Goal: Task Accomplishment & Management: Manage account settings

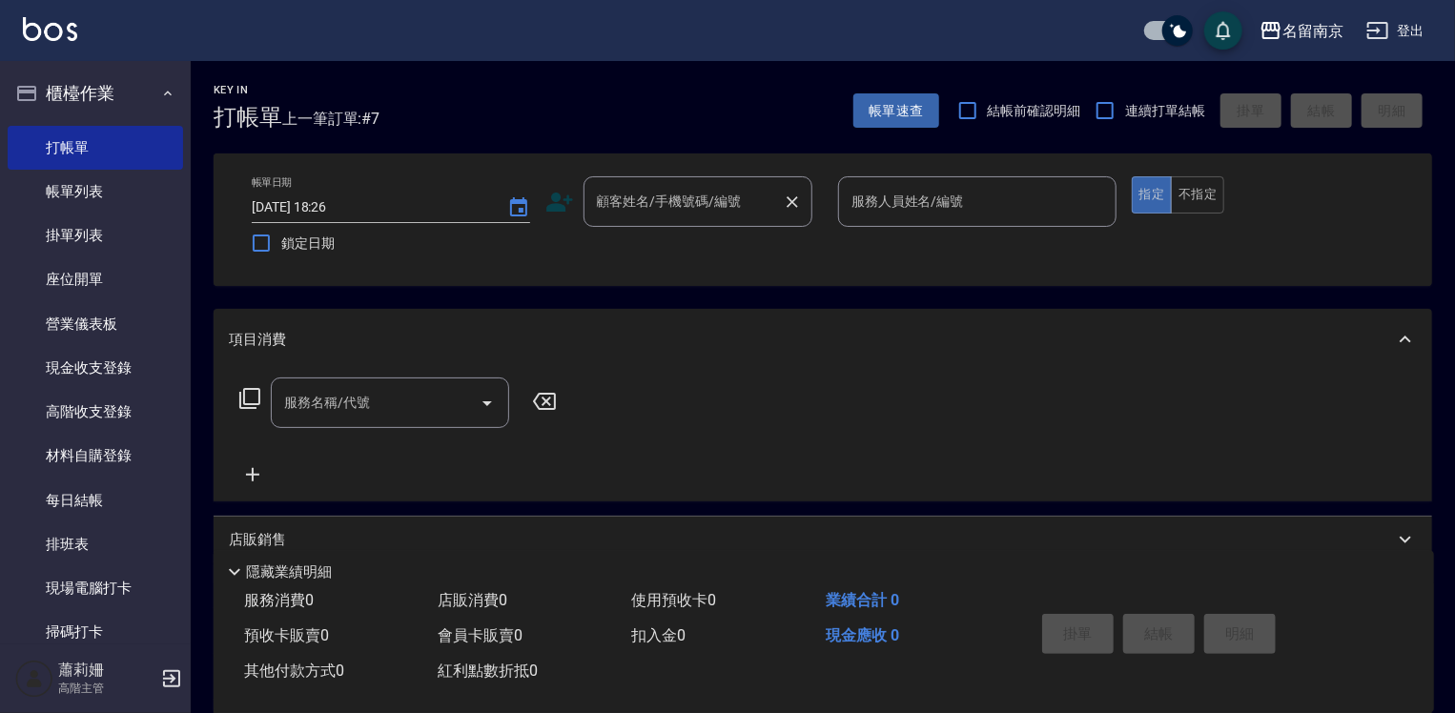
drag, startPoint x: 661, startPoint y: 230, endPoint x: 676, endPoint y: 206, distance: 28.3
click at [672, 214] on div "帳單日期 [DATE] 18:26 鎖定日期 顧客姓名/手機號碼/編號 顧客姓名/手機號碼/編號 服務人員姓名/編號 服務人員姓名/編號 指定 不指定" at bounding box center [823, 219] width 1173 height 87
click at [680, 202] on input "顧客姓名/手機號碼/編號" at bounding box center [683, 201] width 183 height 33
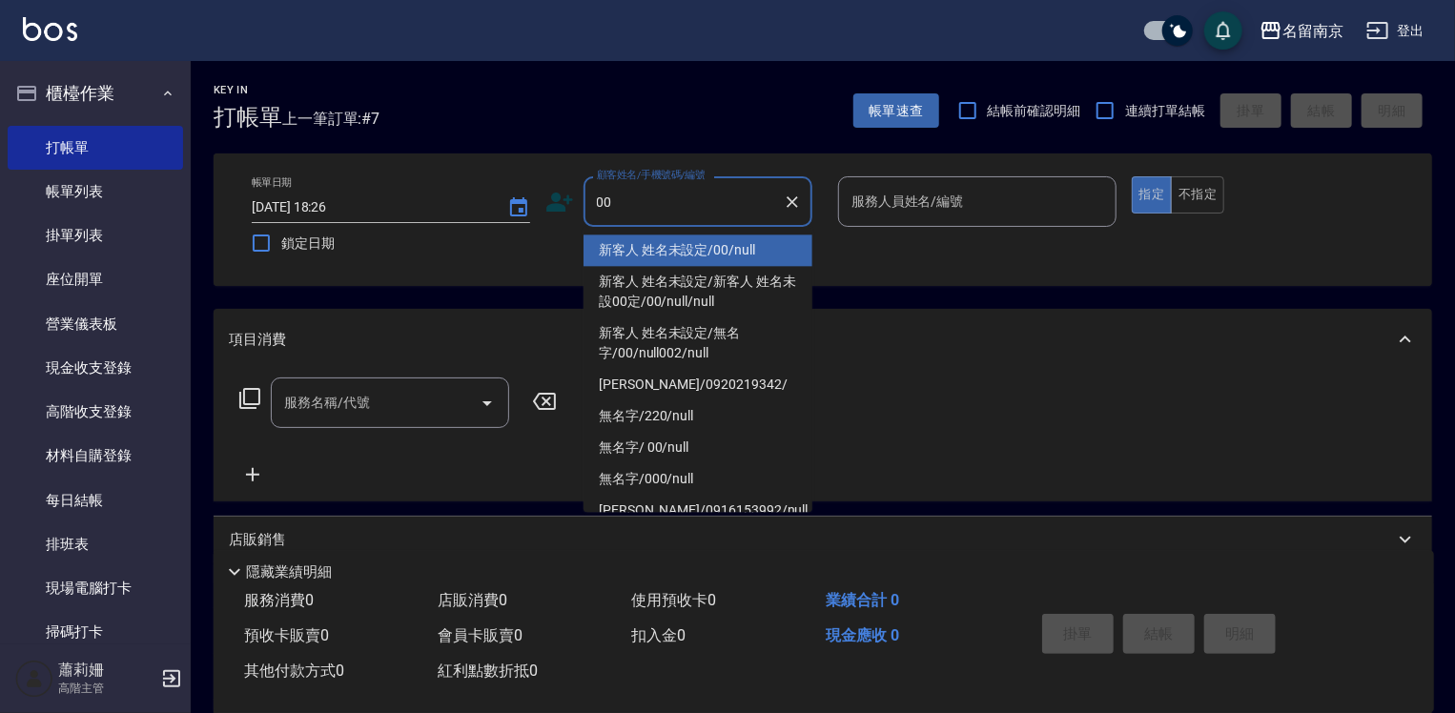
type input "新客人 姓名未設定/00/null"
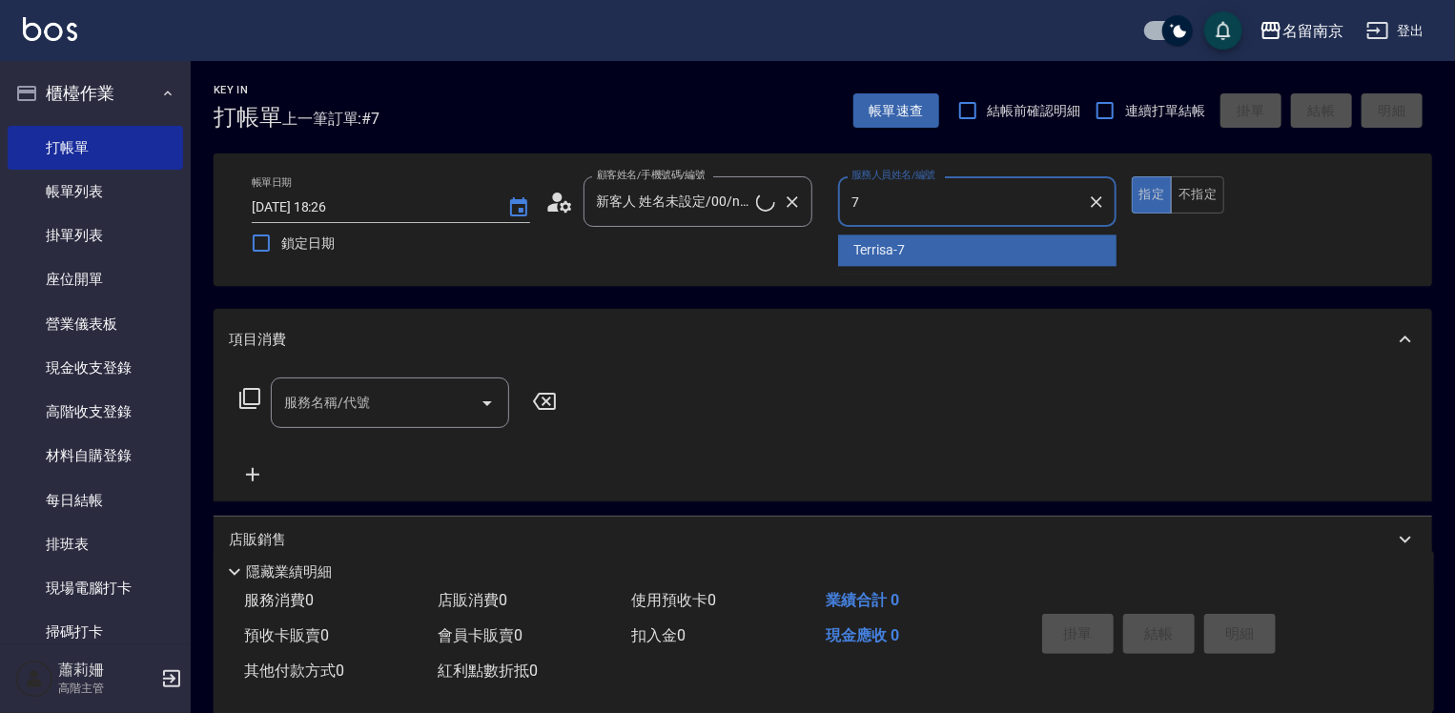
type input "Terrisa-7"
type button "true"
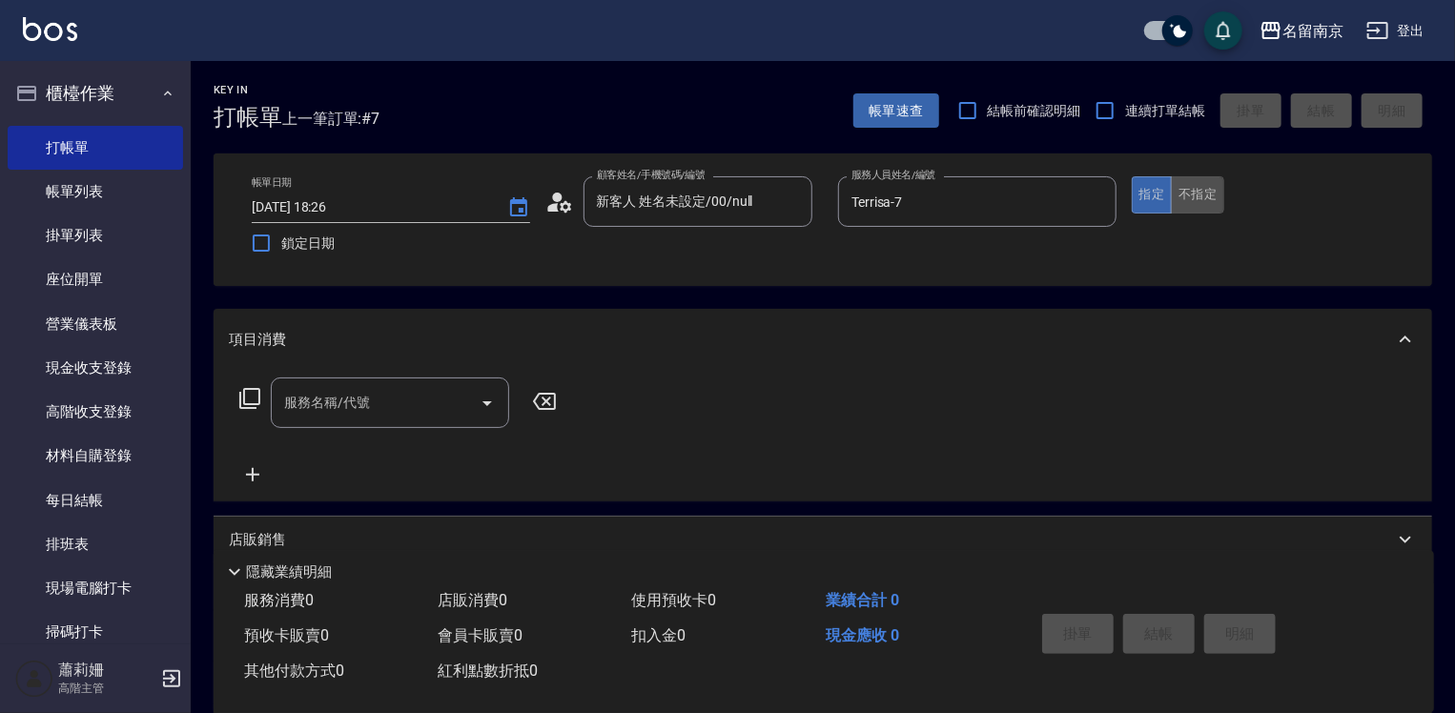
drag, startPoint x: 1206, startPoint y: 199, endPoint x: 1178, endPoint y: 221, distance: 35.3
click at [1206, 199] on button "不指定" at bounding box center [1197, 194] width 53 height 37
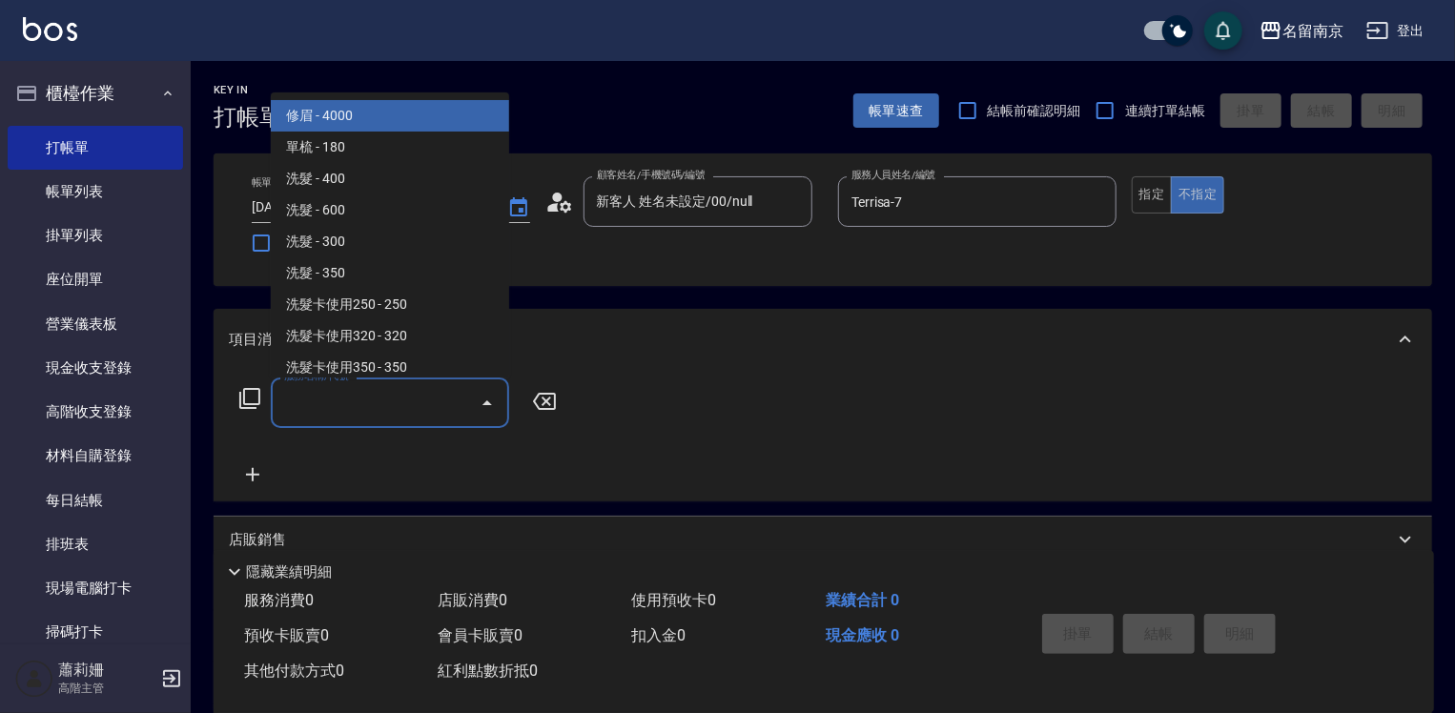
click at [418, 391] on input "服務名稱/代號" at bounding box center [375, 402] width 193 height 33
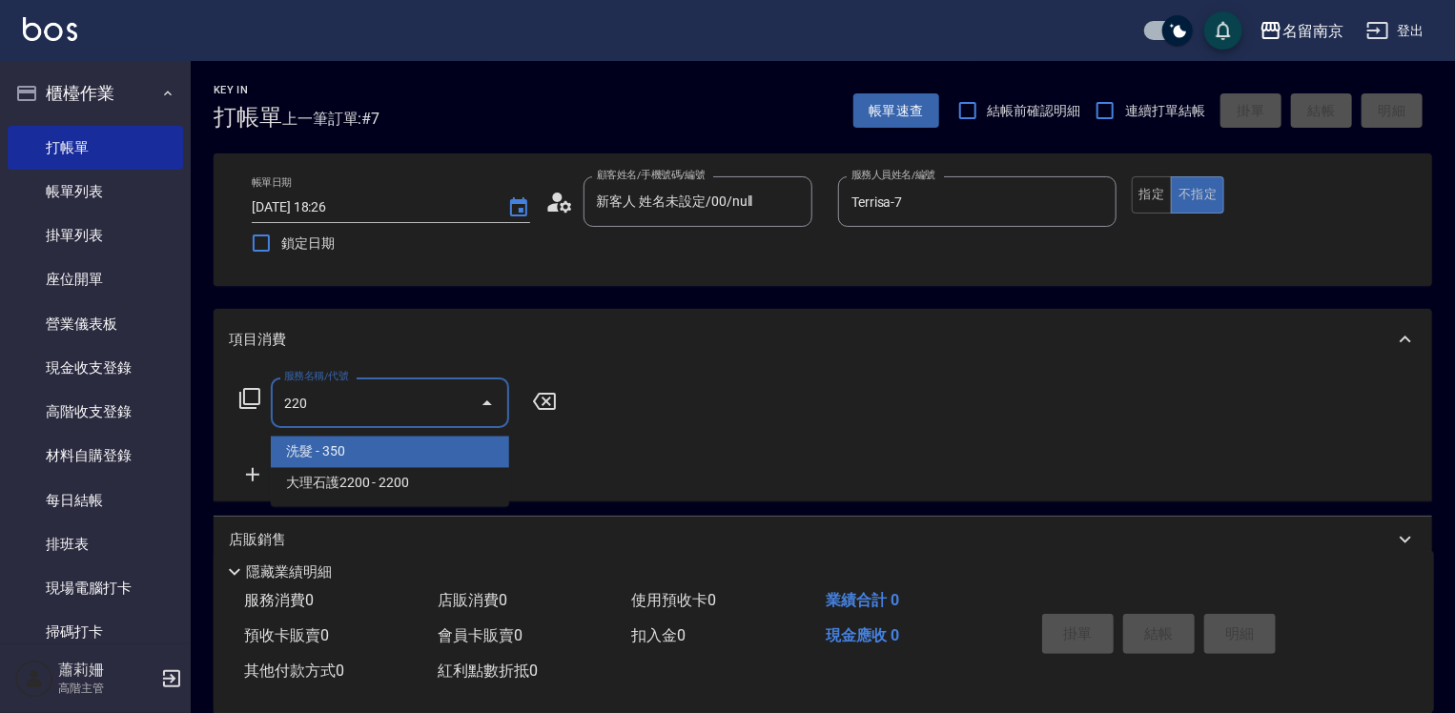
type input "洗髮(220)"
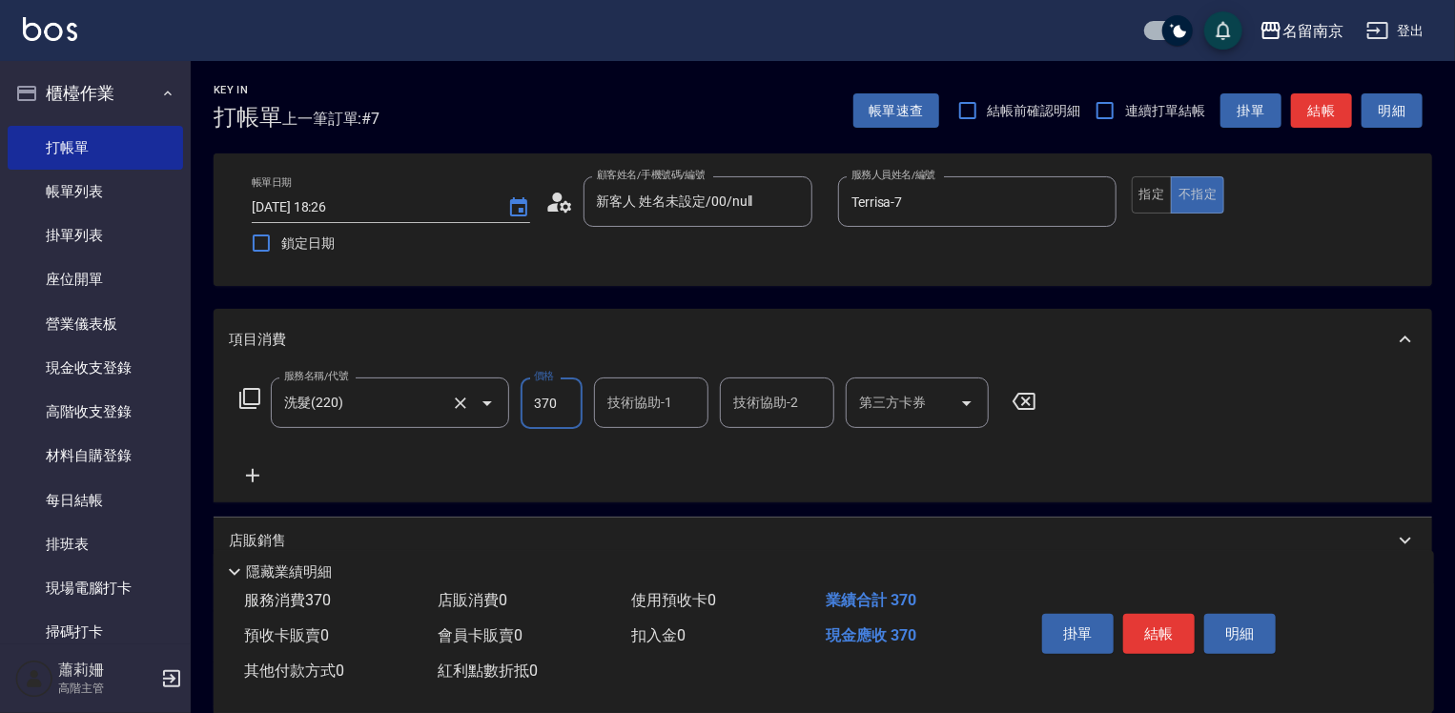
type input "370"
type input "Terrisa-7"
click at [1154, 635] on button "結帳" at bounding box center [1160, 634] width 72 height 40
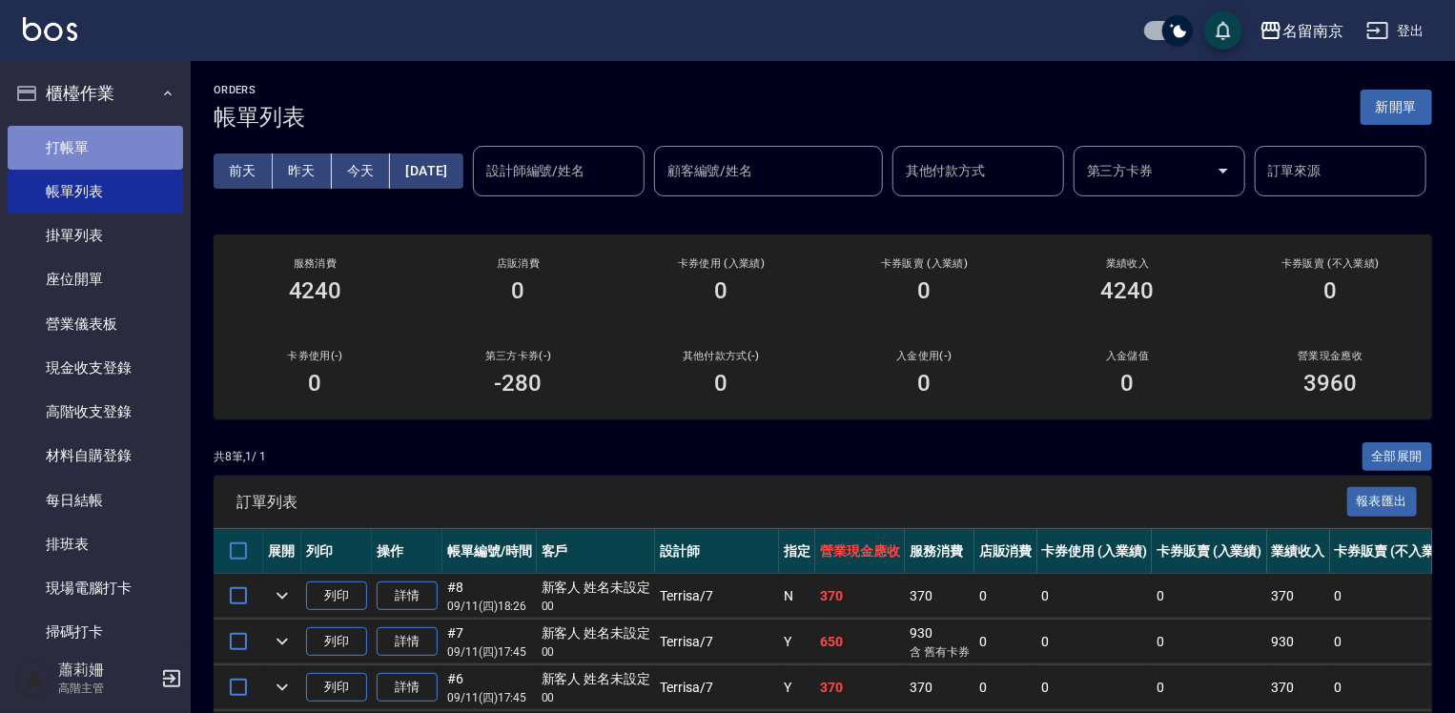
click at [104, 143] on link "打帳單" at bounding box center [95, 148] width 175 height 44
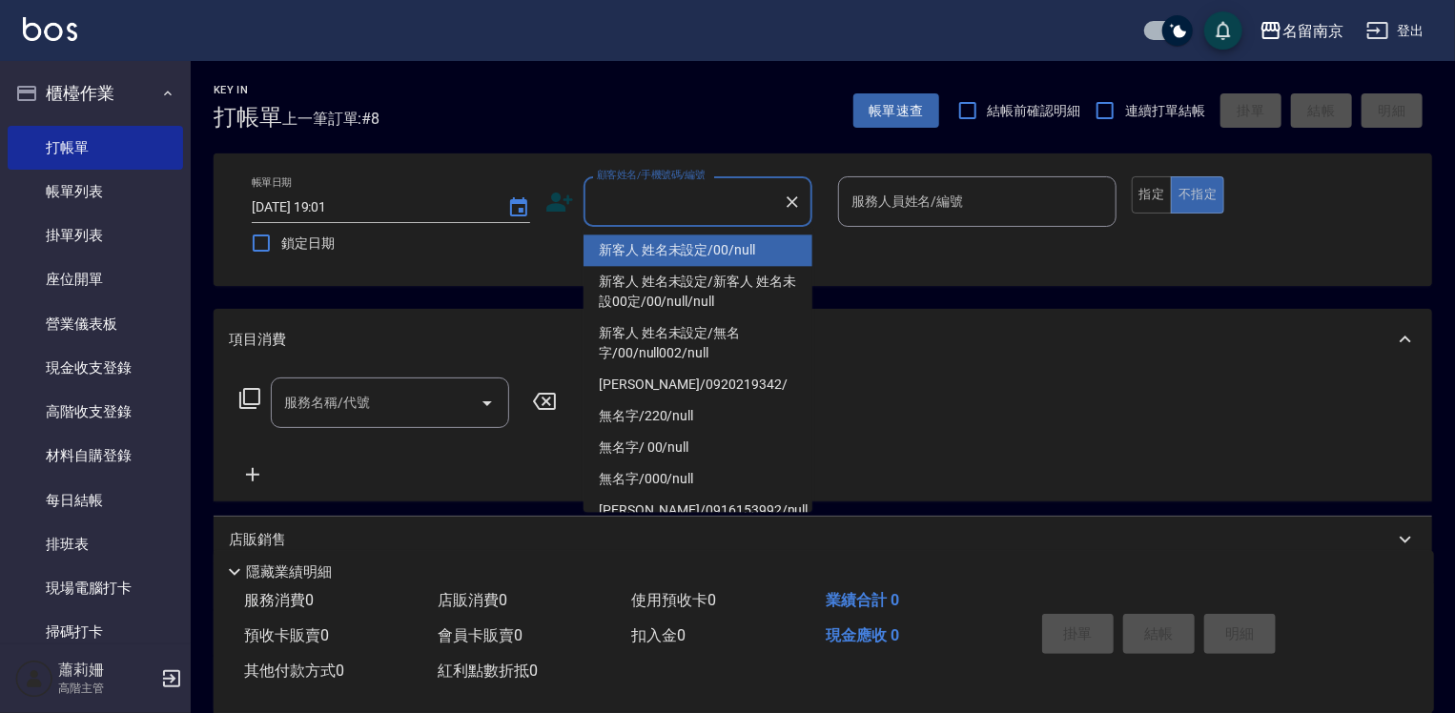
click at [717, 196] on input "顧客姓名/手機號碼/編號" at bounding box center [683, 201] width 183 height 33
type input "新客人 姓名未設定/00/null"
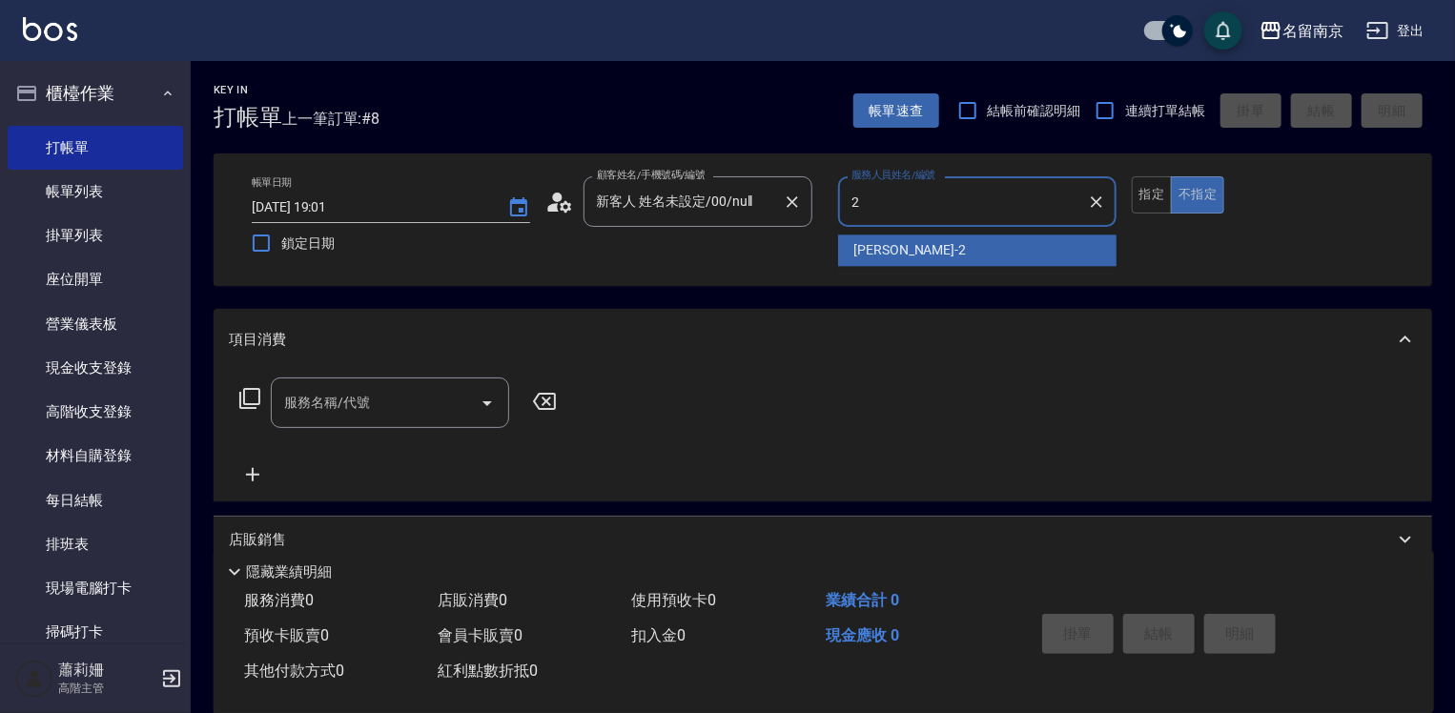
type input "[PERSON_NAME]-2"
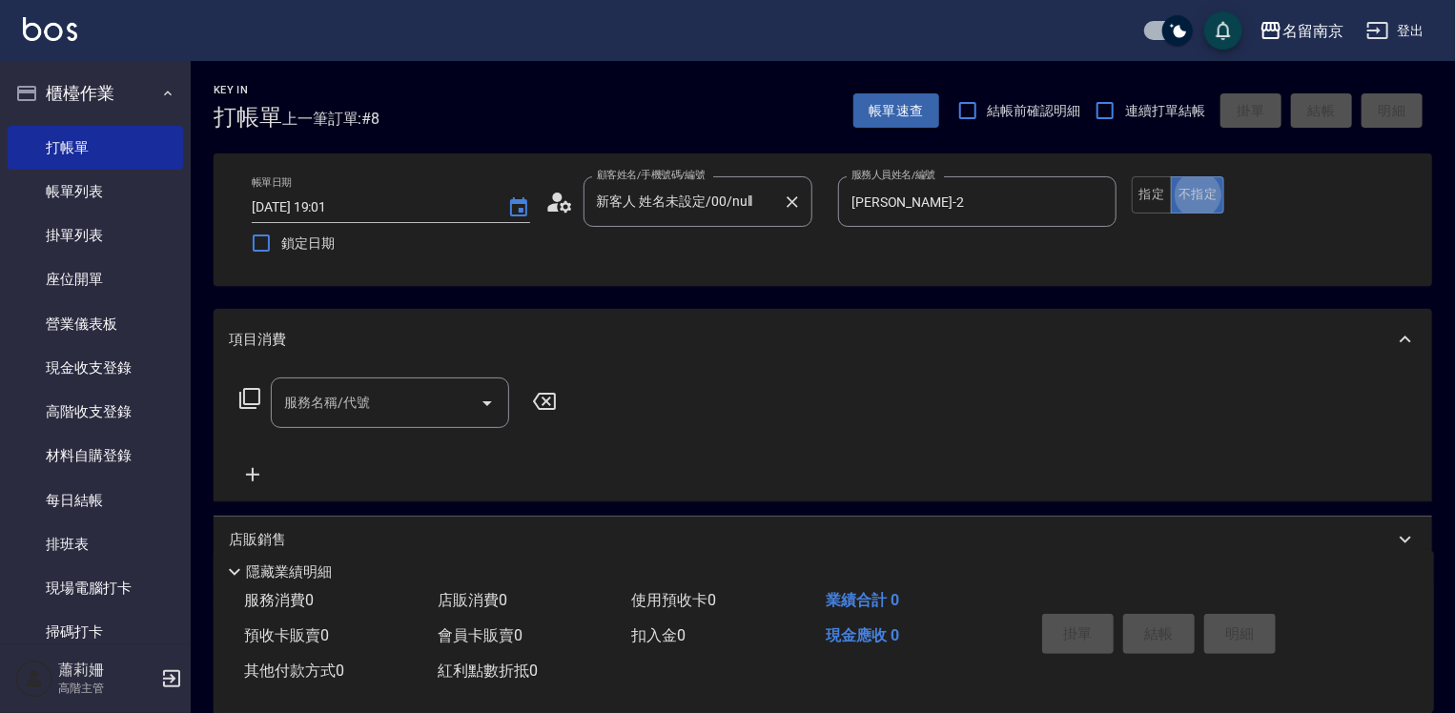
type button "false"
drag, startPoint x: 381, startPoint y: 401, endPoint x: 393, endPoint y: 403, distance: 11.8
click at [387, 401] on input "服務名稱/代號" at bounding box center [375, 402] width 193 height 33
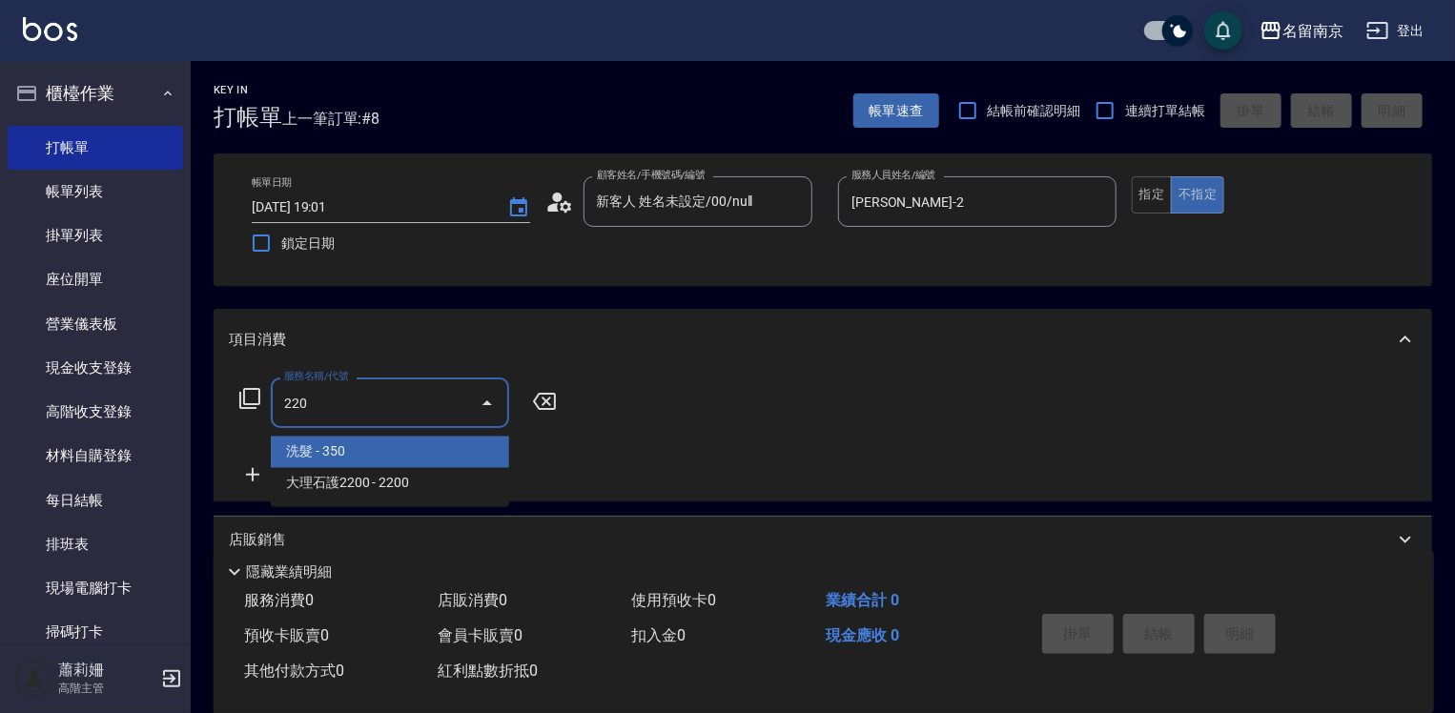
type input "洗髮(220)"
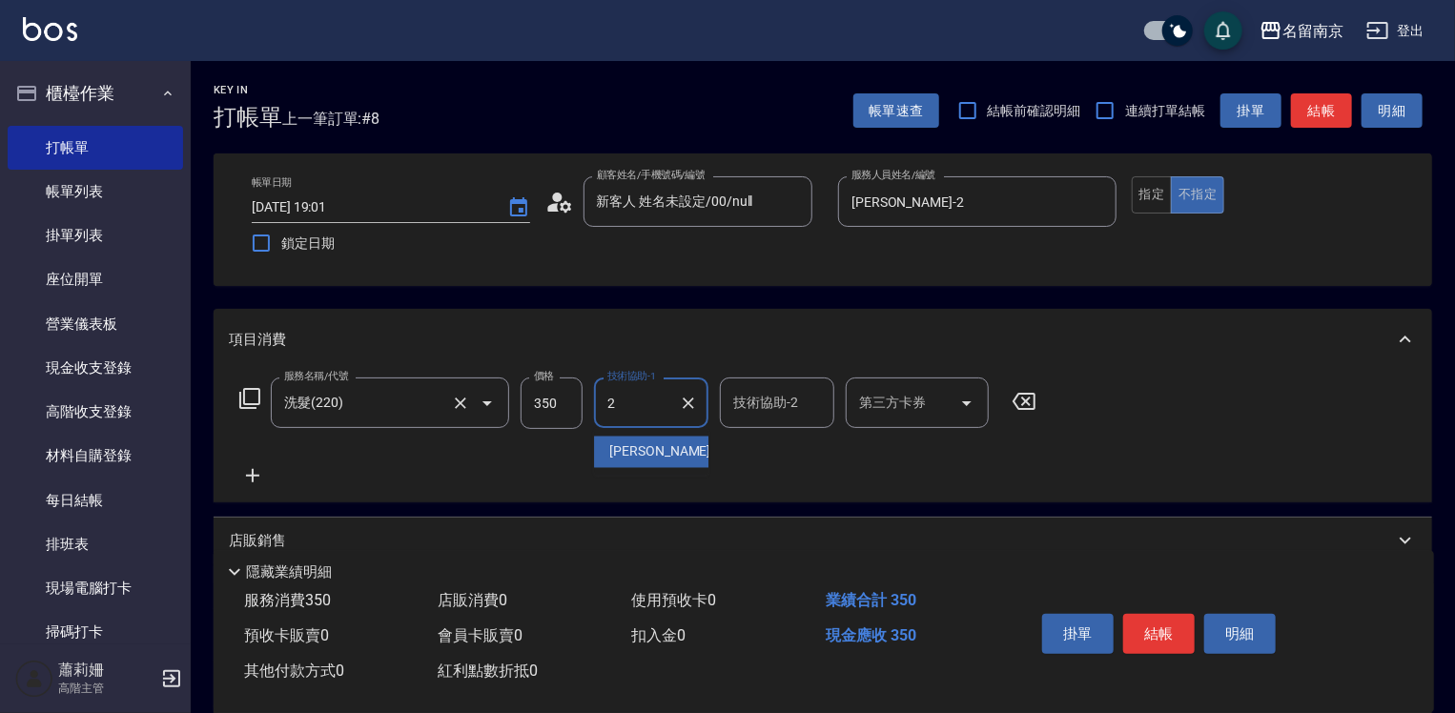
type input "[PERSON_NAME]-2"
click at [1141, 629] on button "結帳" at bounding box center [1160, 634] width 72 height 40
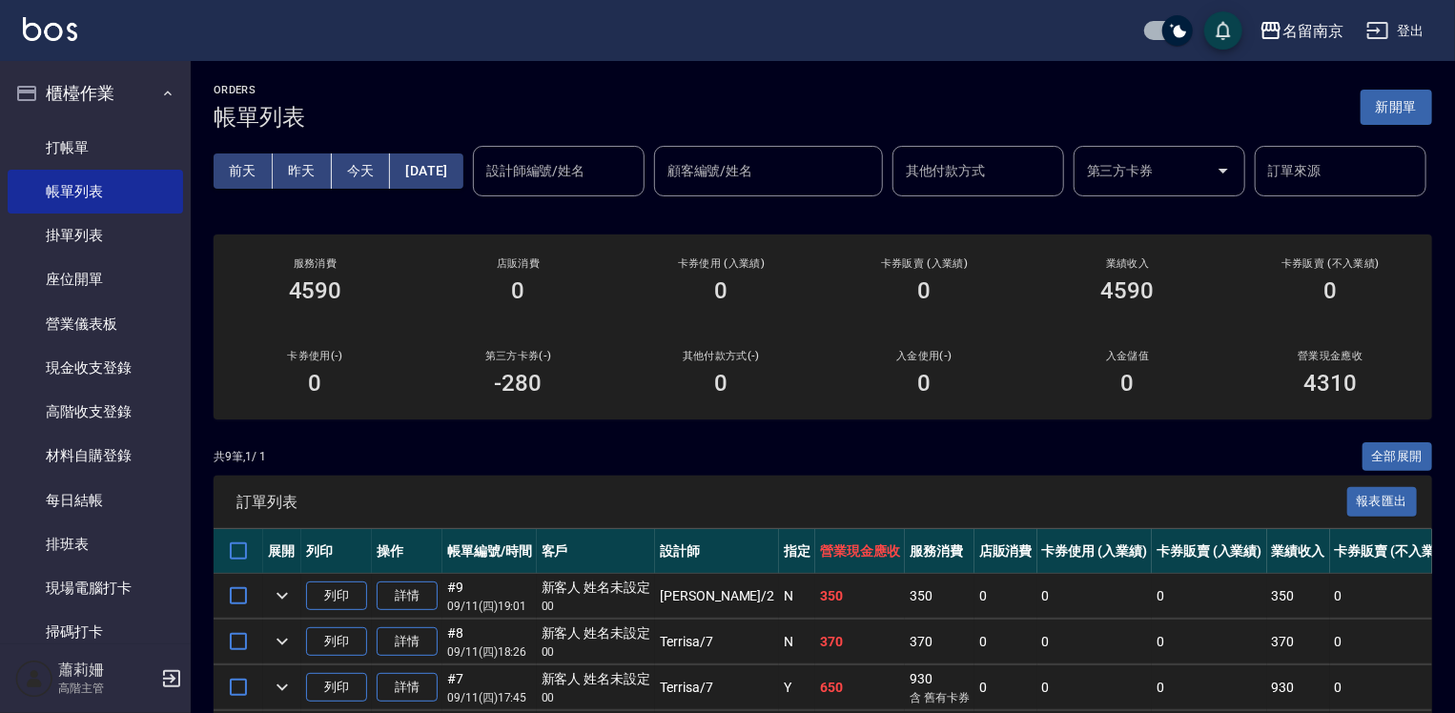
scroll to position [381, 0]
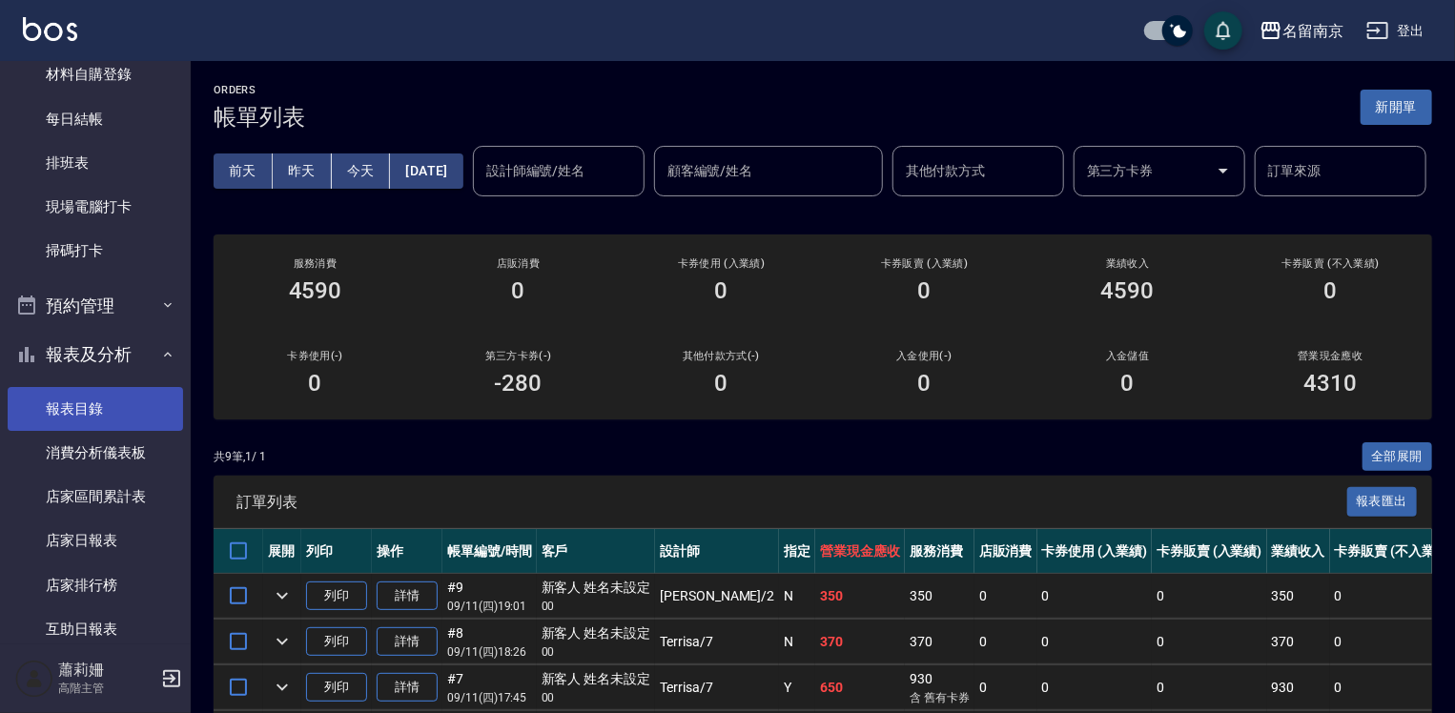
click at [83, 423] on link "報表目錄" at bounding box center [95, 409] width 175 height 44
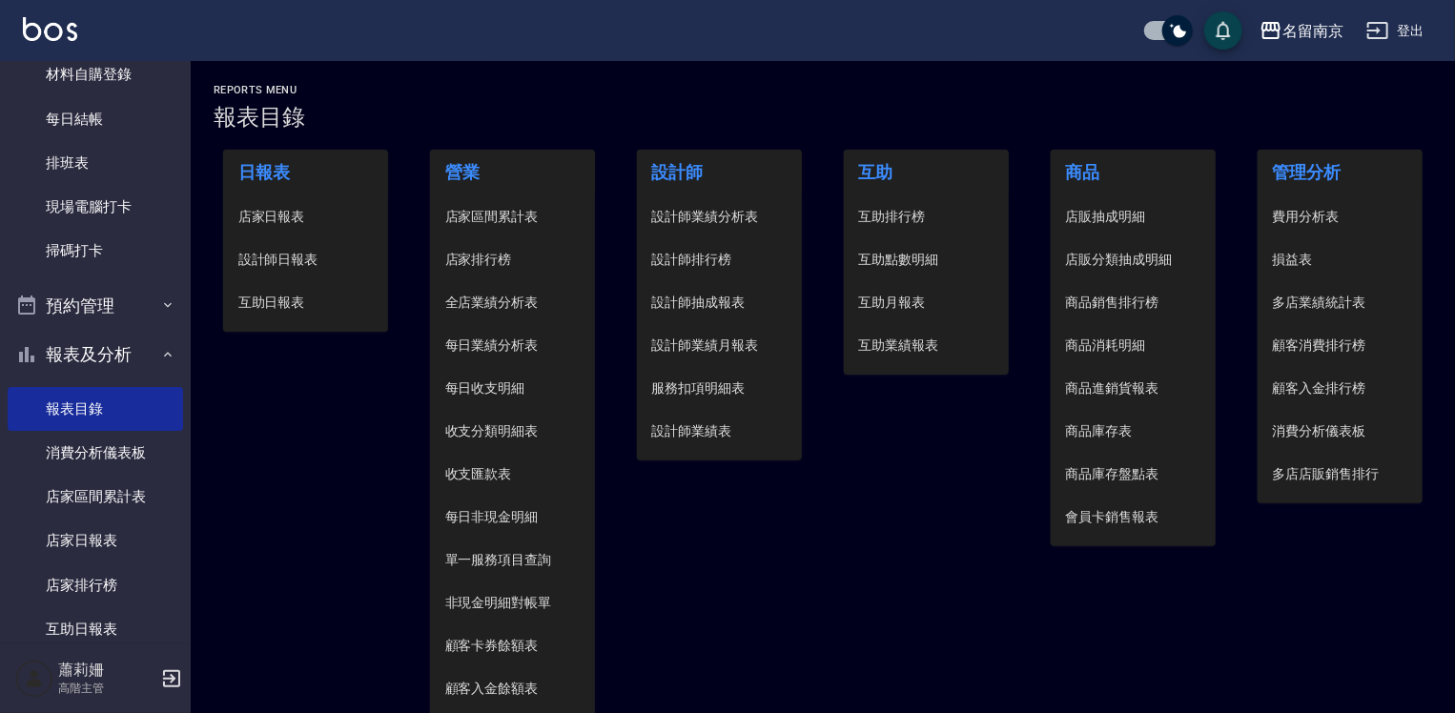
click at [309, 255] on span "設計師日報表" at bounding box center [305, 260] width 135 height 20
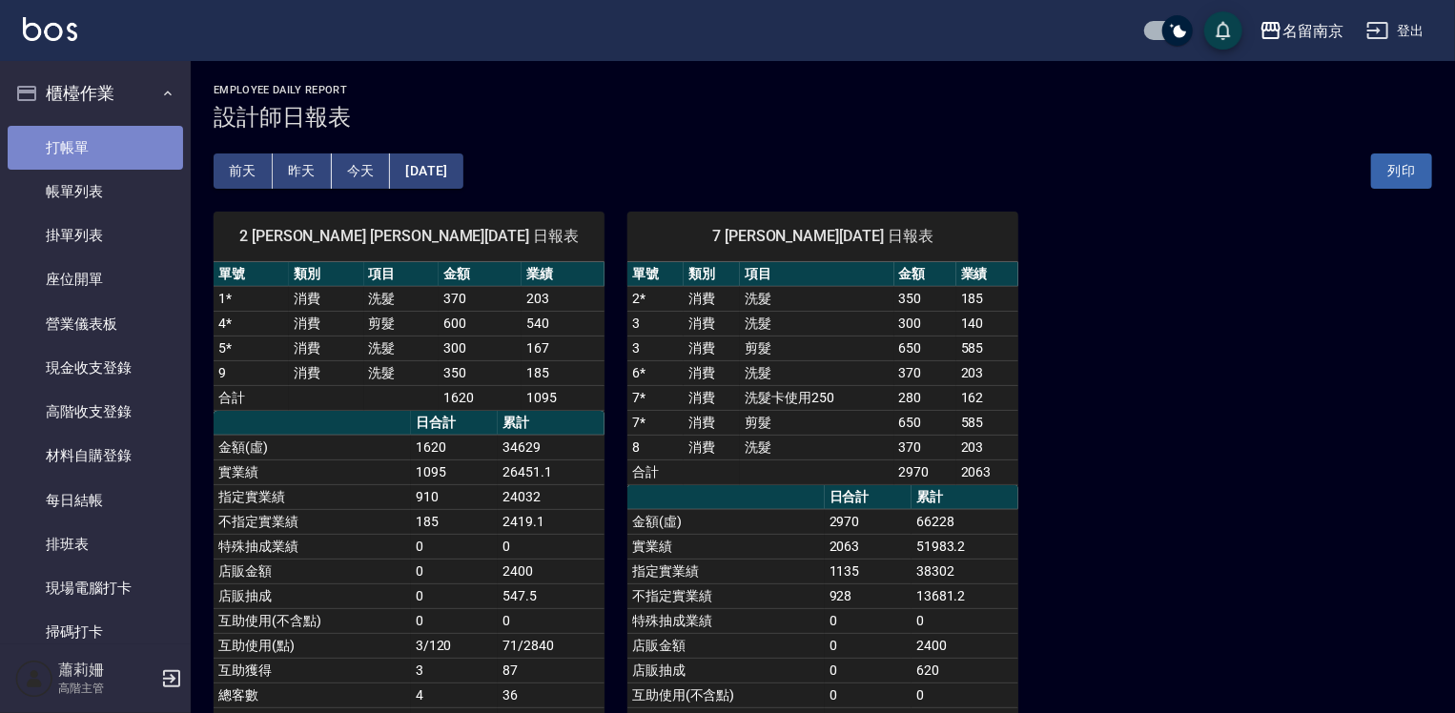
click at [132, 135] on link "打帳單" at bounding box center [95, 148] width 175 height 44
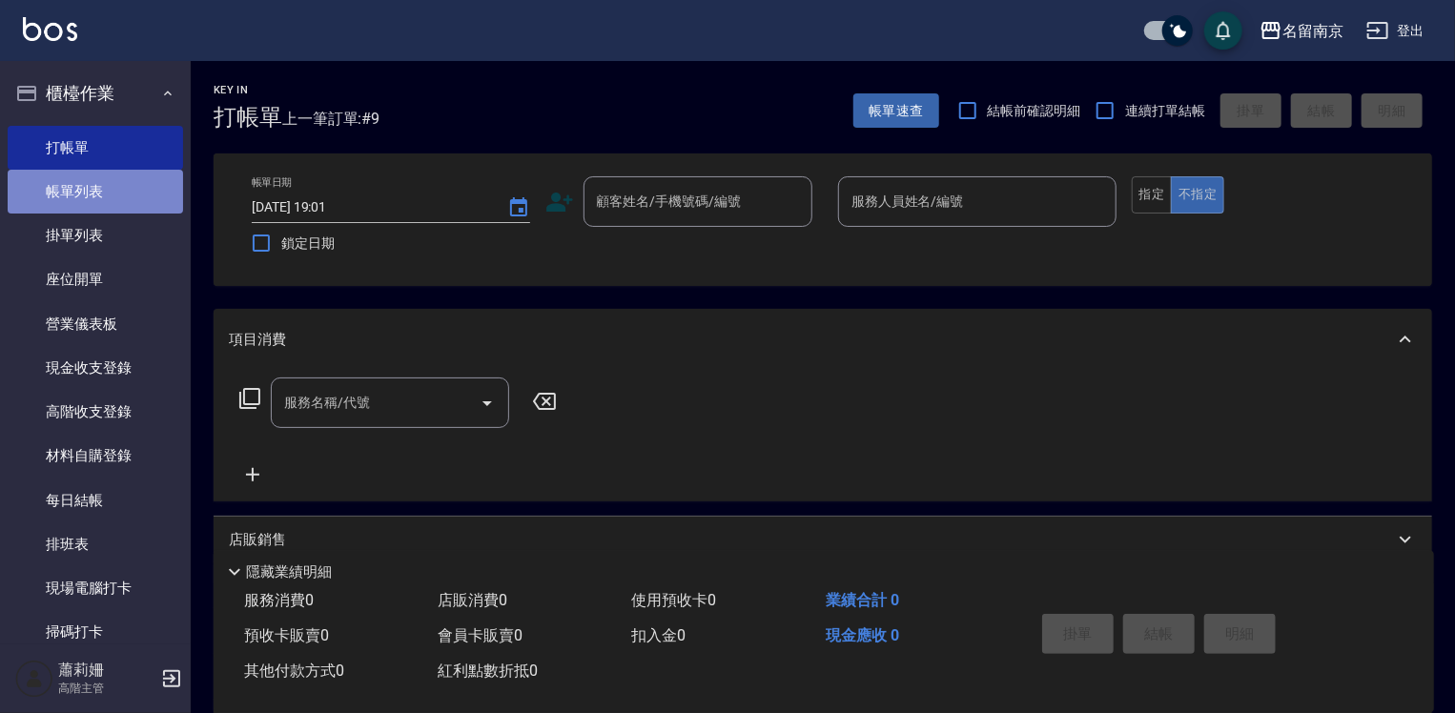
click at [122, 180] on link "帳單列表" at bounding box center [95, 192] width 175 height 44
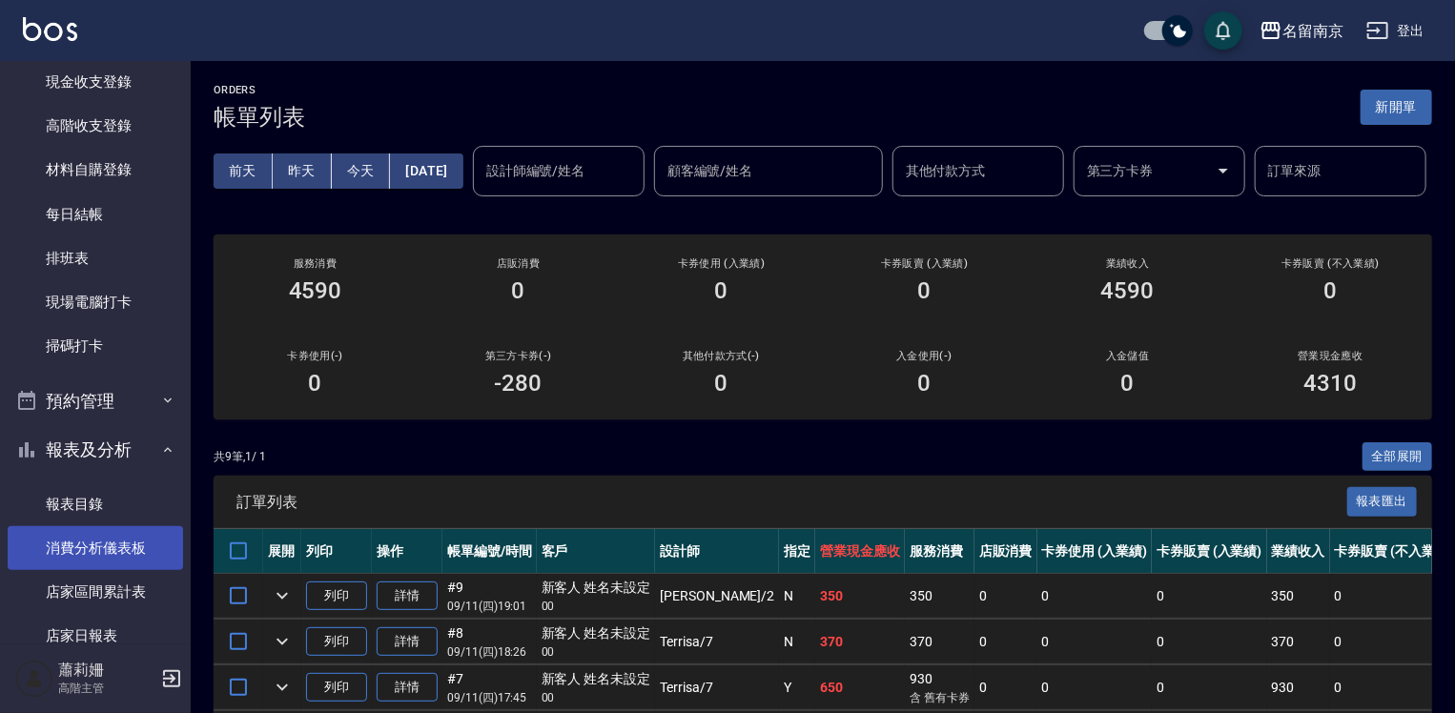
scroll to position [477, 0]
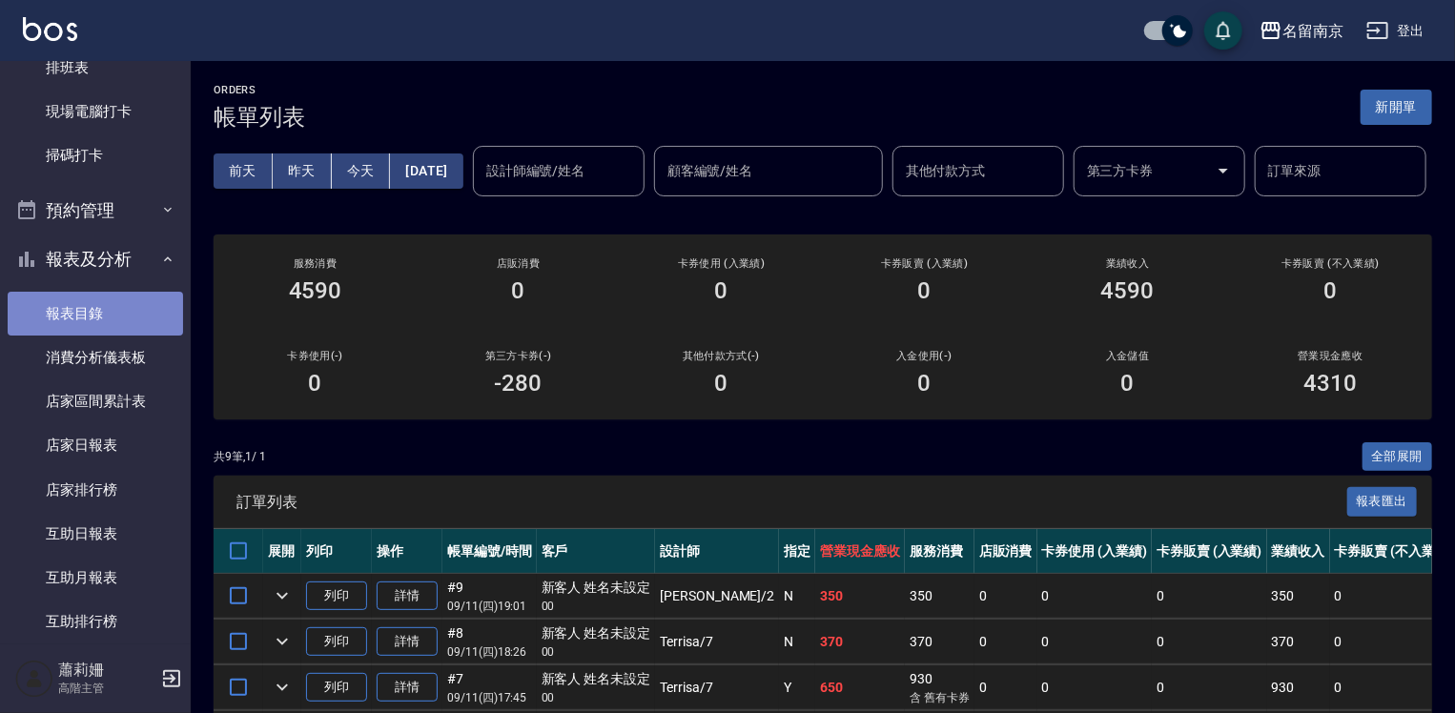
click at [112, 305] on link "報表目錄" at bounding box center [95, 314] width 175 height 44
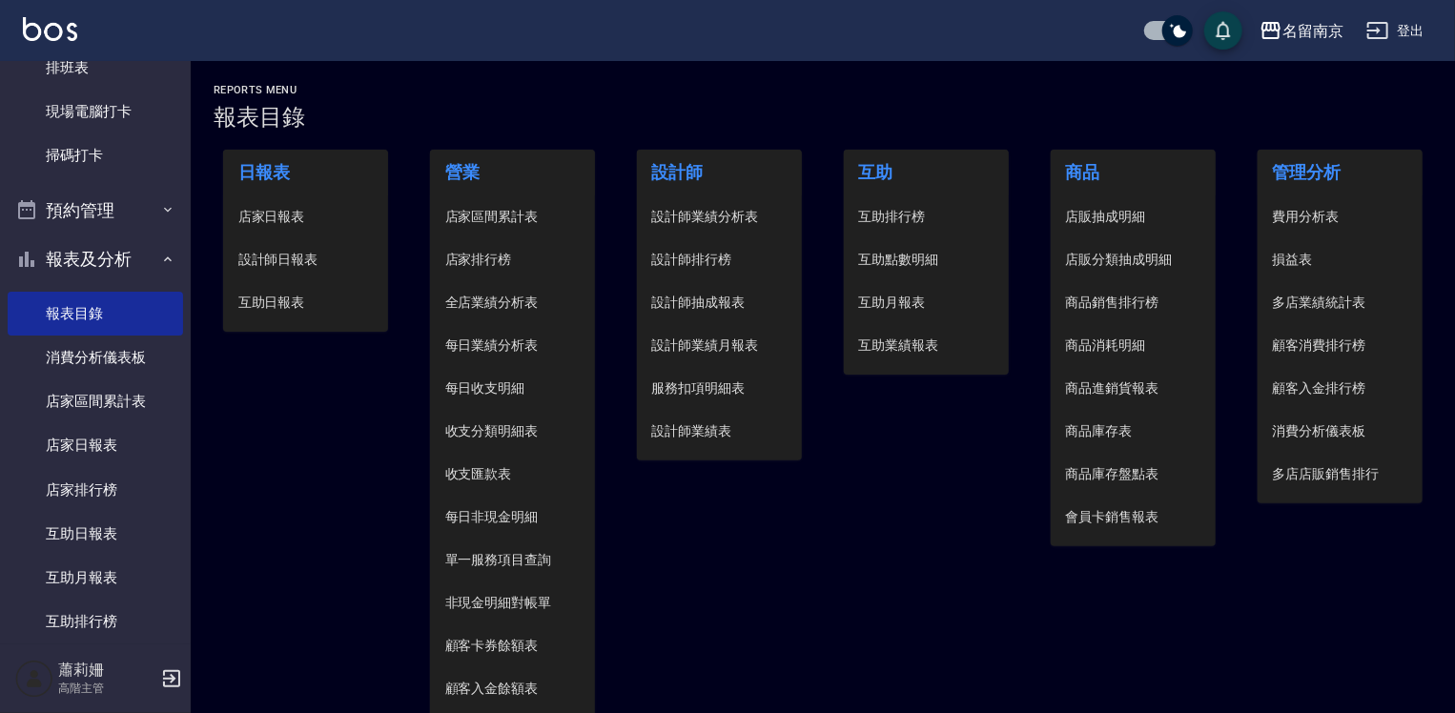
click at [245, 270] on li "設計師日報表" at bounding box center [306, 259] width 166 height 43
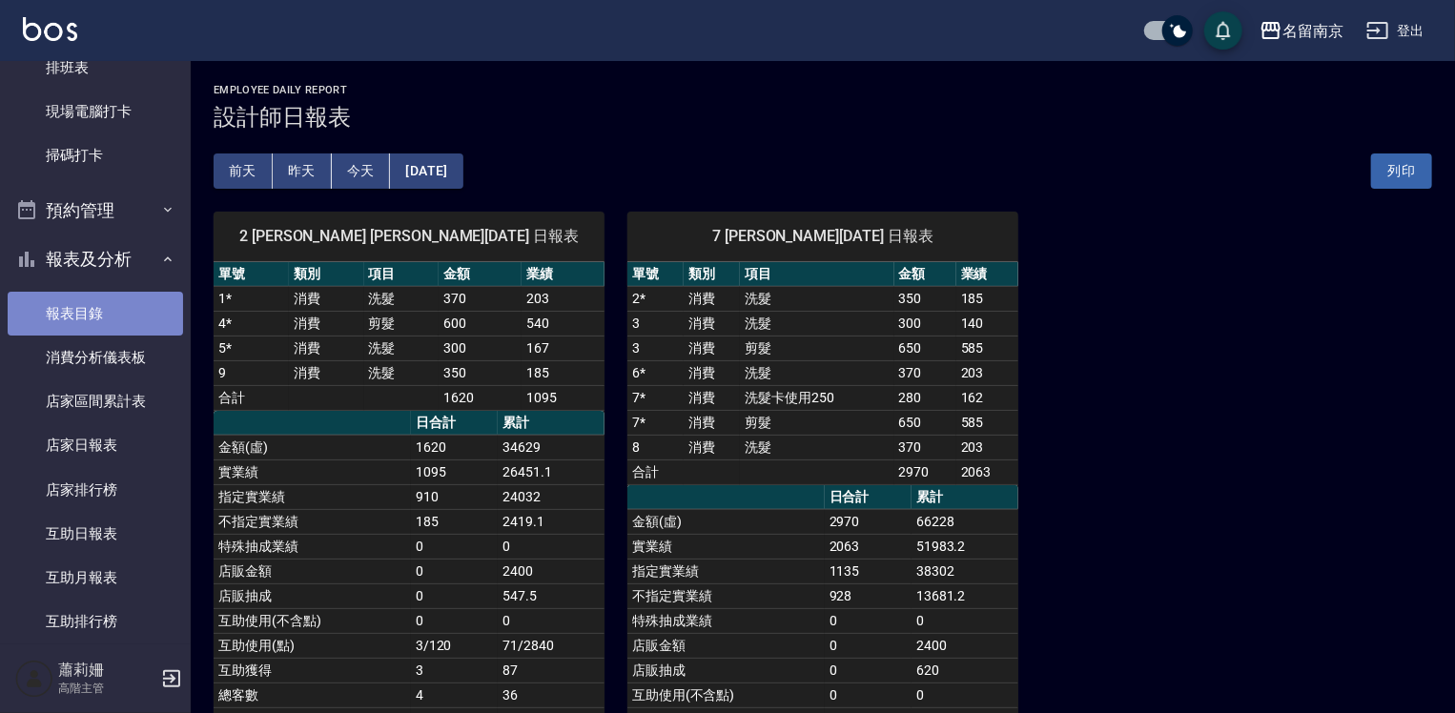
click at [126, 323] on link "報表目錄" at bounding box center [95, 314] width 175 height 44
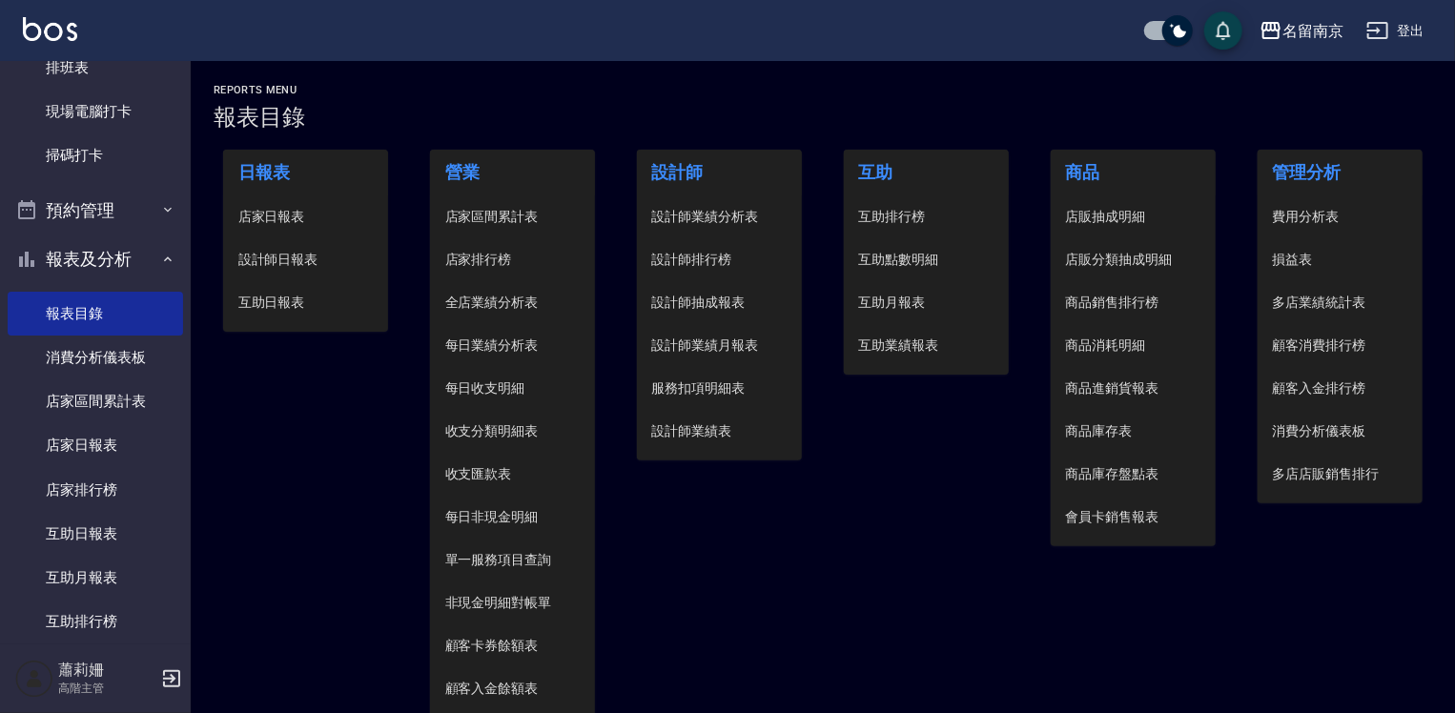
click at [250, 219] on span "店家日報表" at bounding box center [305, 217] width 135 height 20
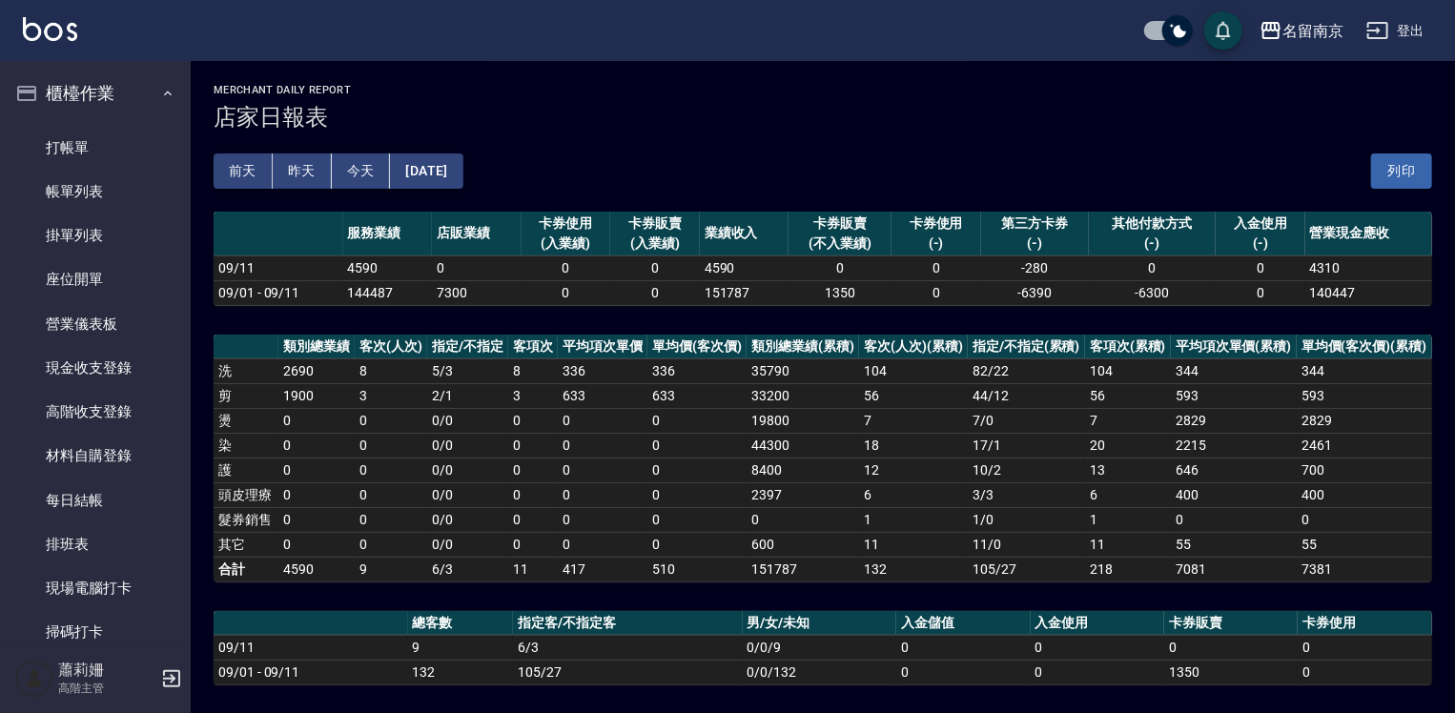
scroll to position [286, 0]
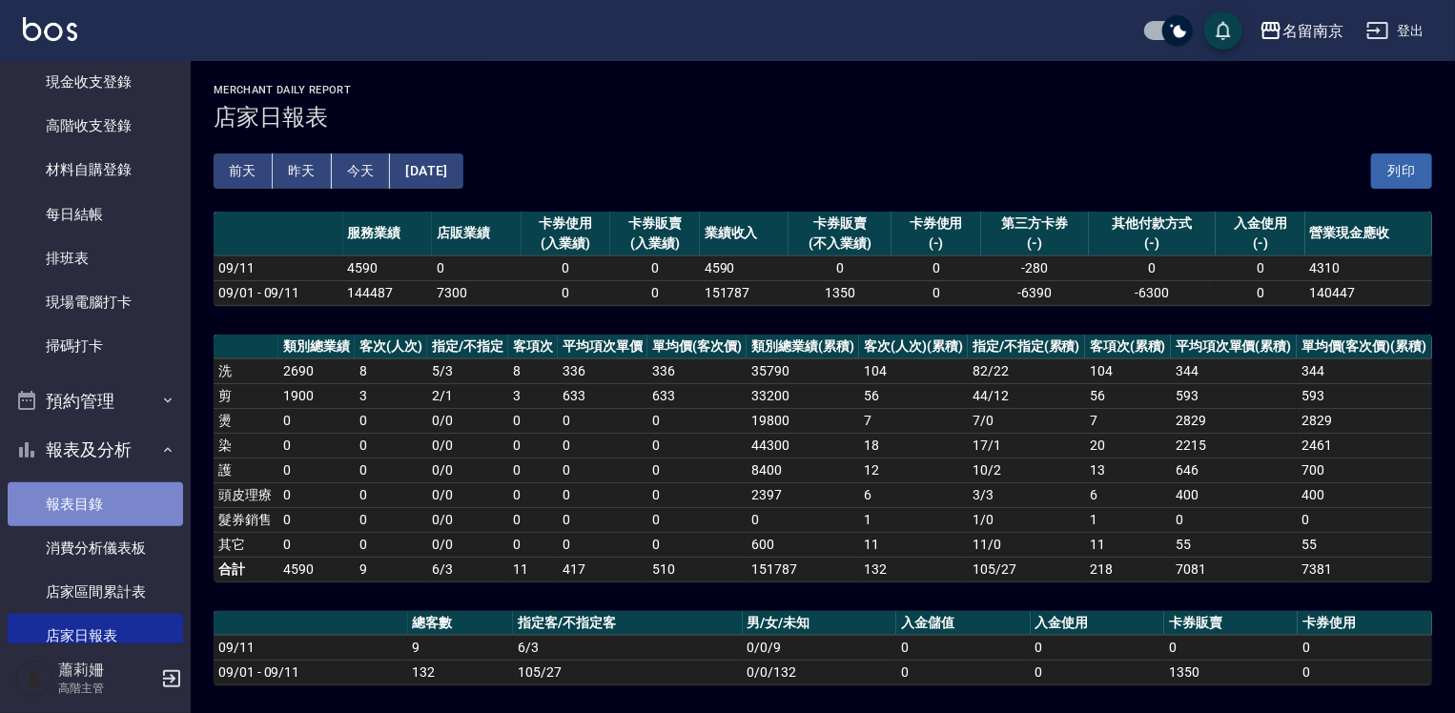
click at [115, 492] on link "報表目錄" at bounding box center [95, 505] width 175 height 44
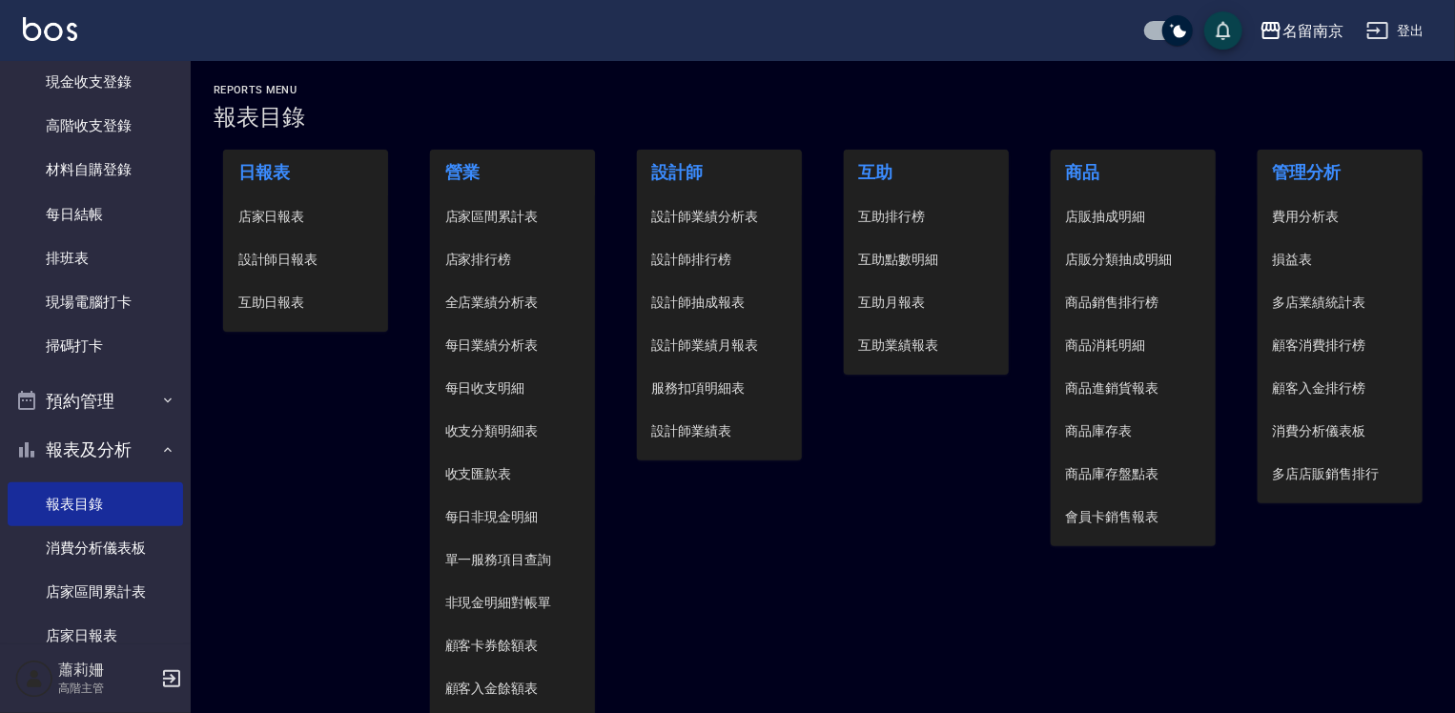
click at [286, 256] on span "設計師日報表" at bounding box center [305, 260] width 135 height 20
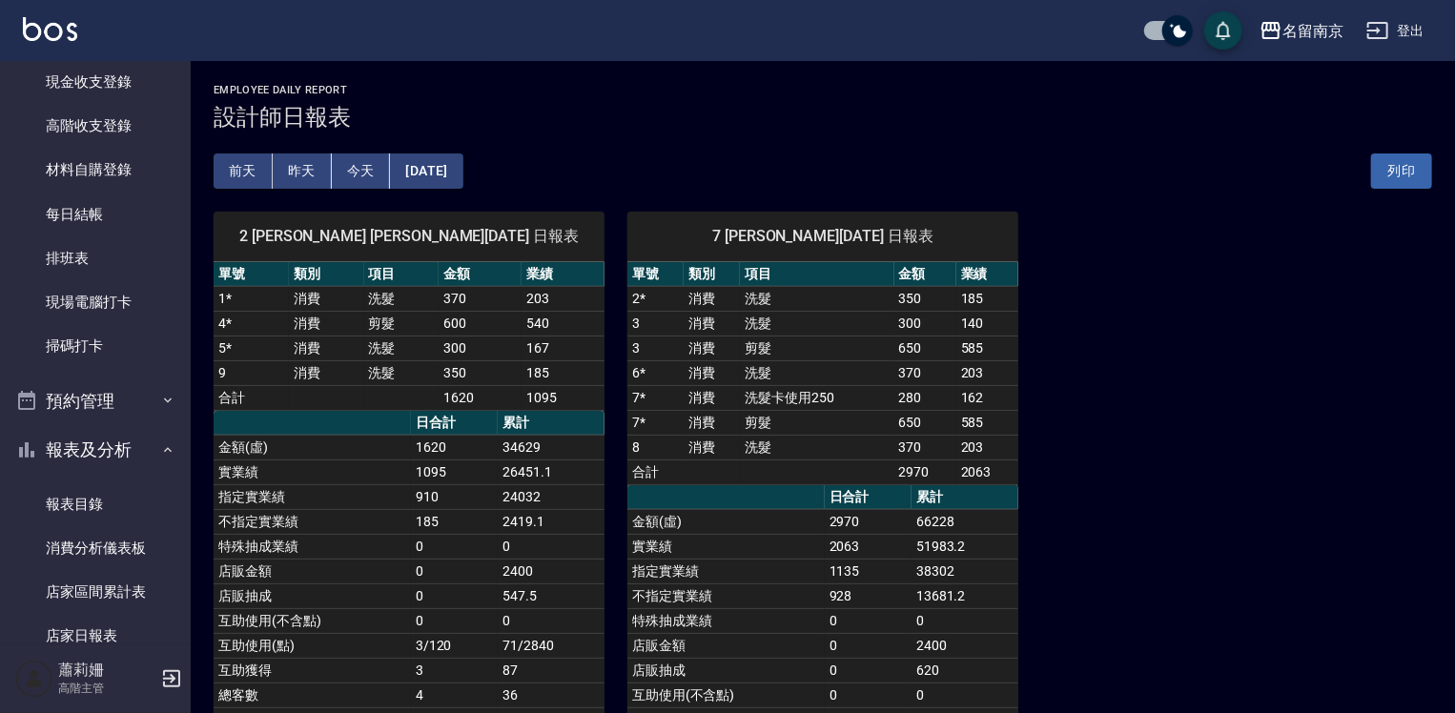
click at [463, 179] on button "[DATE]" at bounding box center [426, 171] width 72 height 35
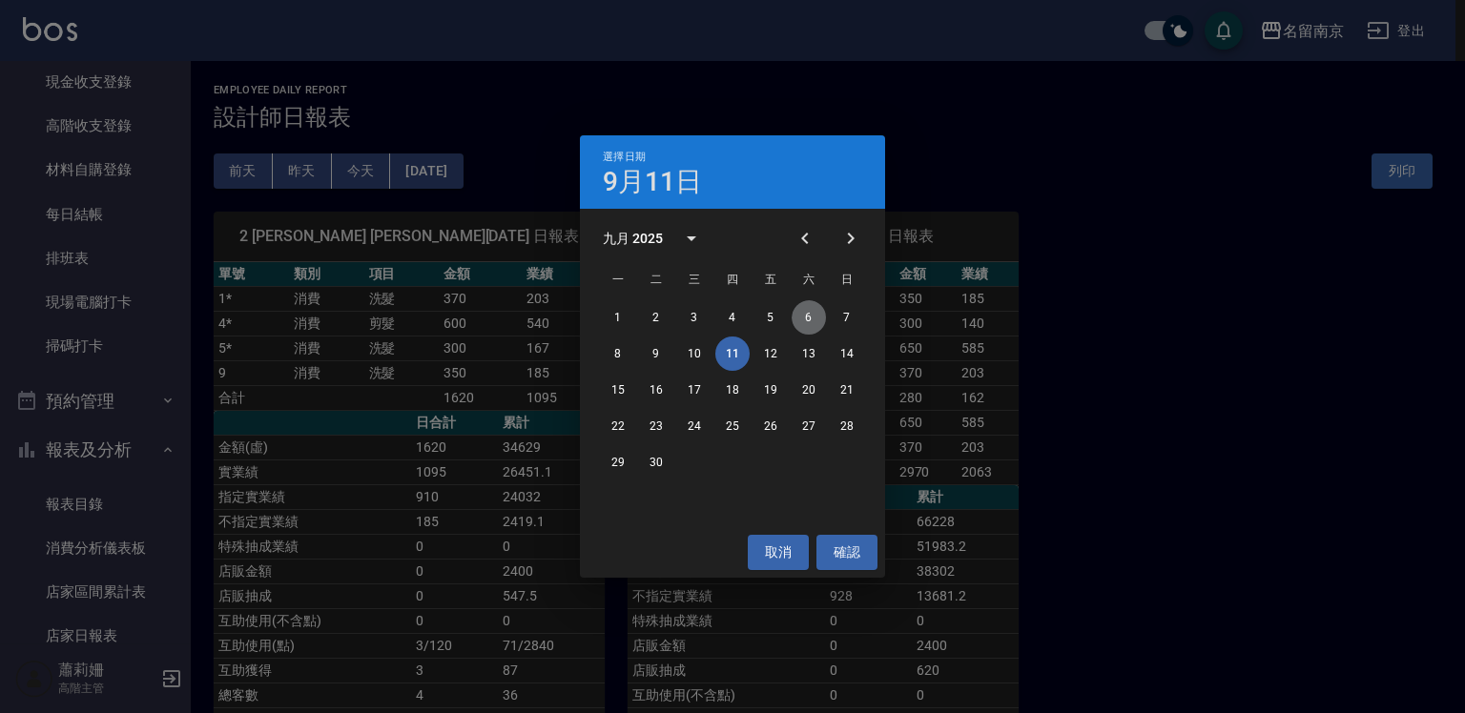
click at [806, 316] on button "6" at bounding box center [809, 317] width 34 height 34
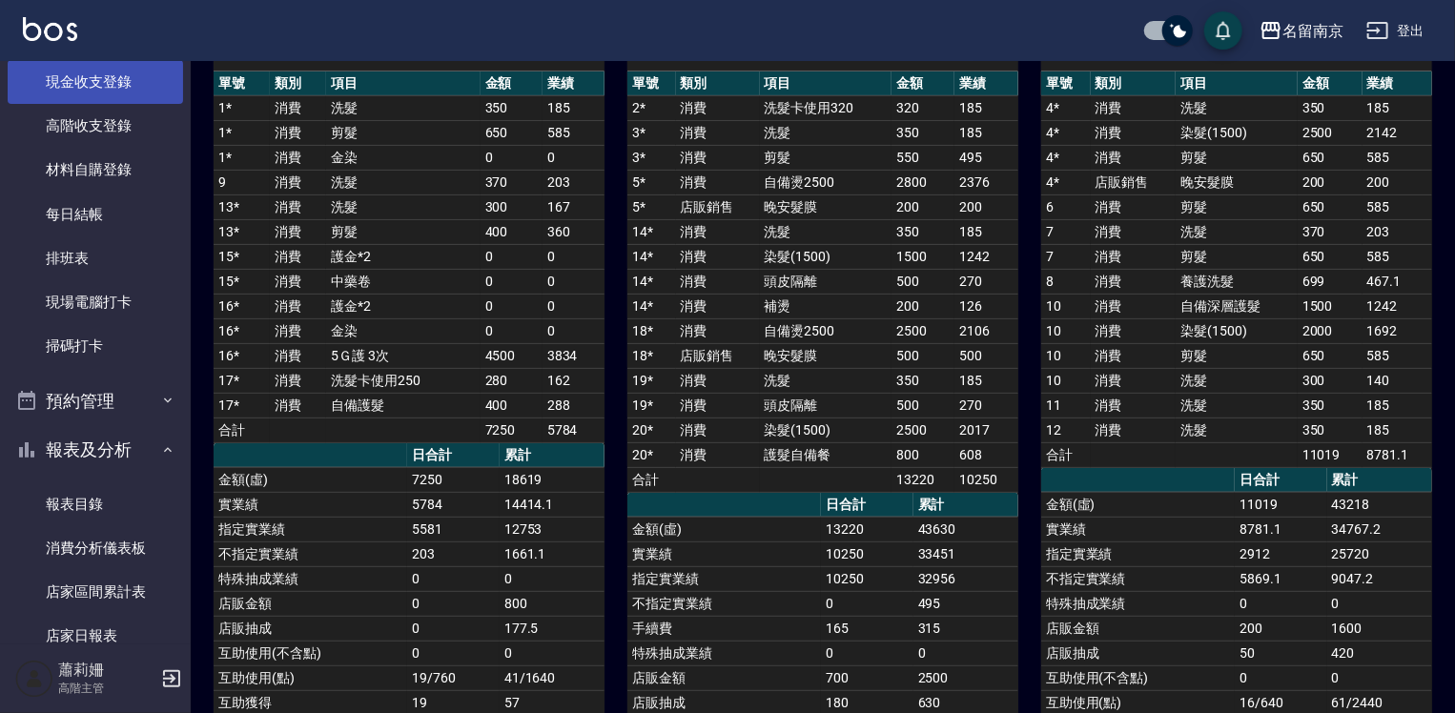
scroll to position [95, 0]
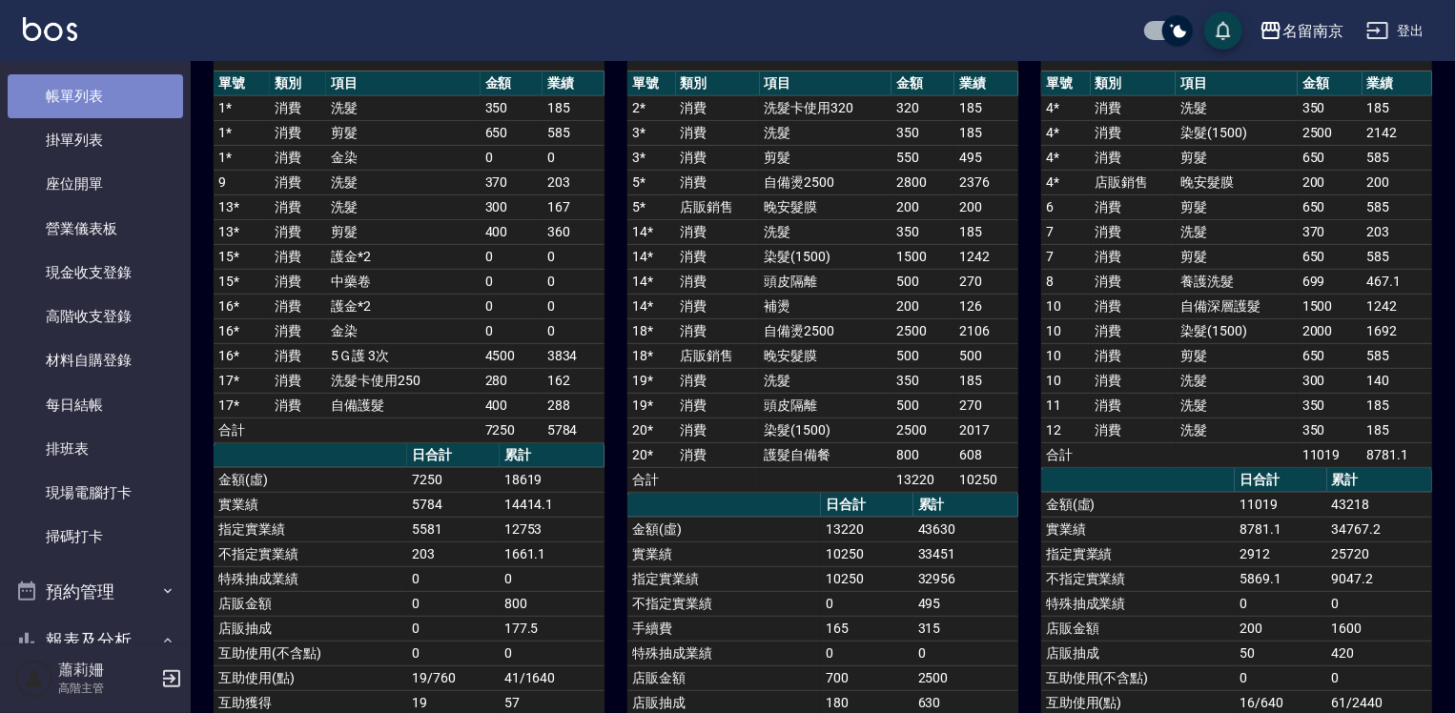
click at [99, 96] on link "帳單列表" at bounding box center [95, 96] width 175 height 44
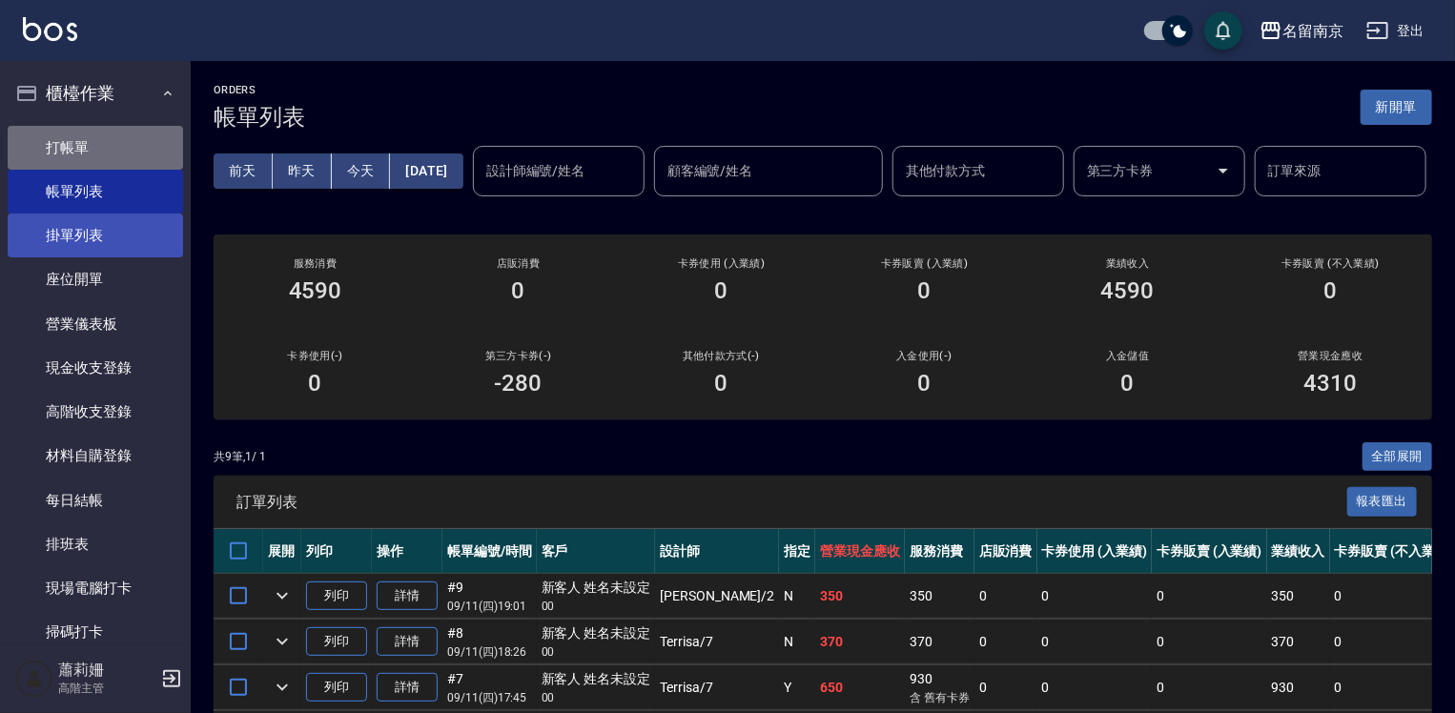
click at [139, 141] on link "打帳單" at bounding box center [95, 148] width 175 height 44
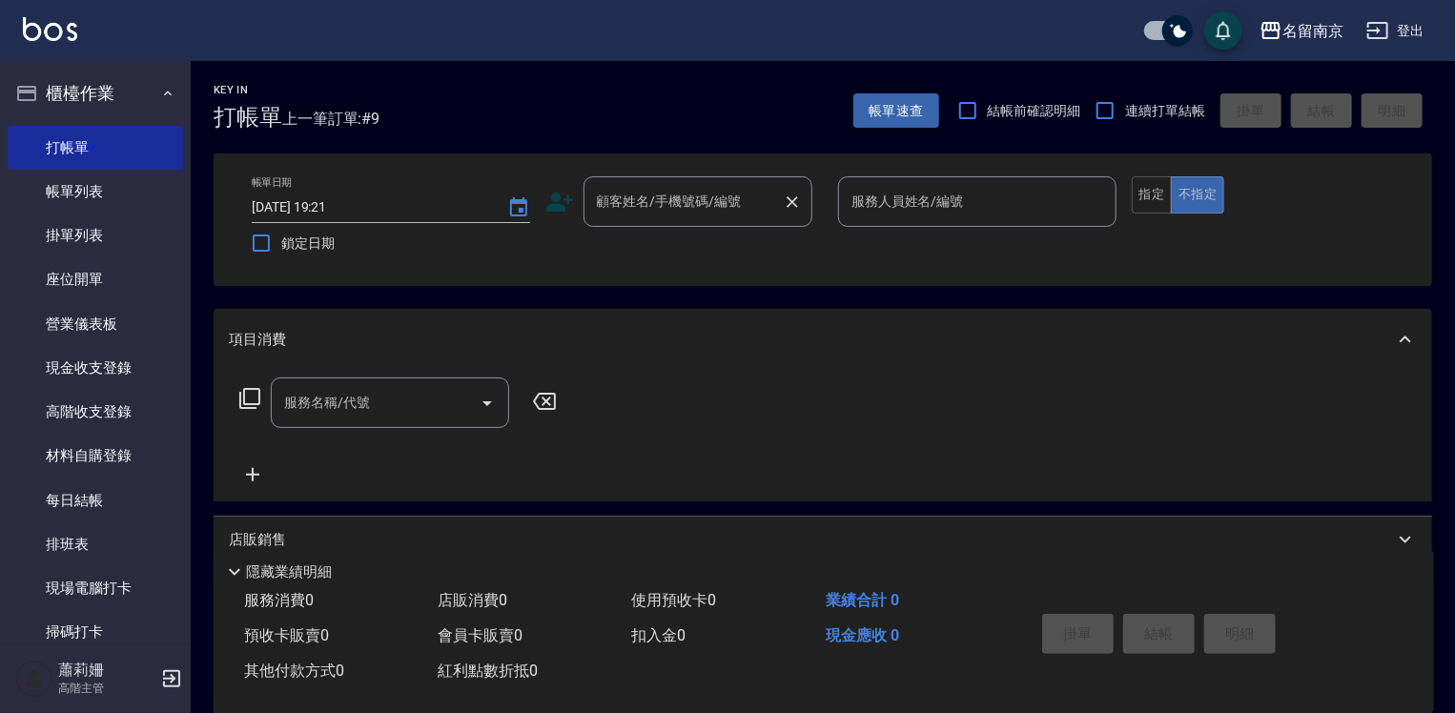
drag, startPoint x: 696, startPoint y: 234, endPoint x: 722, endPoint y: 195, distance: 46.8
click at [705, 216] on div "帳單日期 [DATE] 19:21 鎖定日期 顧客姓名/手機號碼/編號 顧客姓名/手機號碼/編號 服務人員姓名/編號 服務人員姓名/編號 指定 不指定" at bounding box center [823, 219] width 1173 height 87
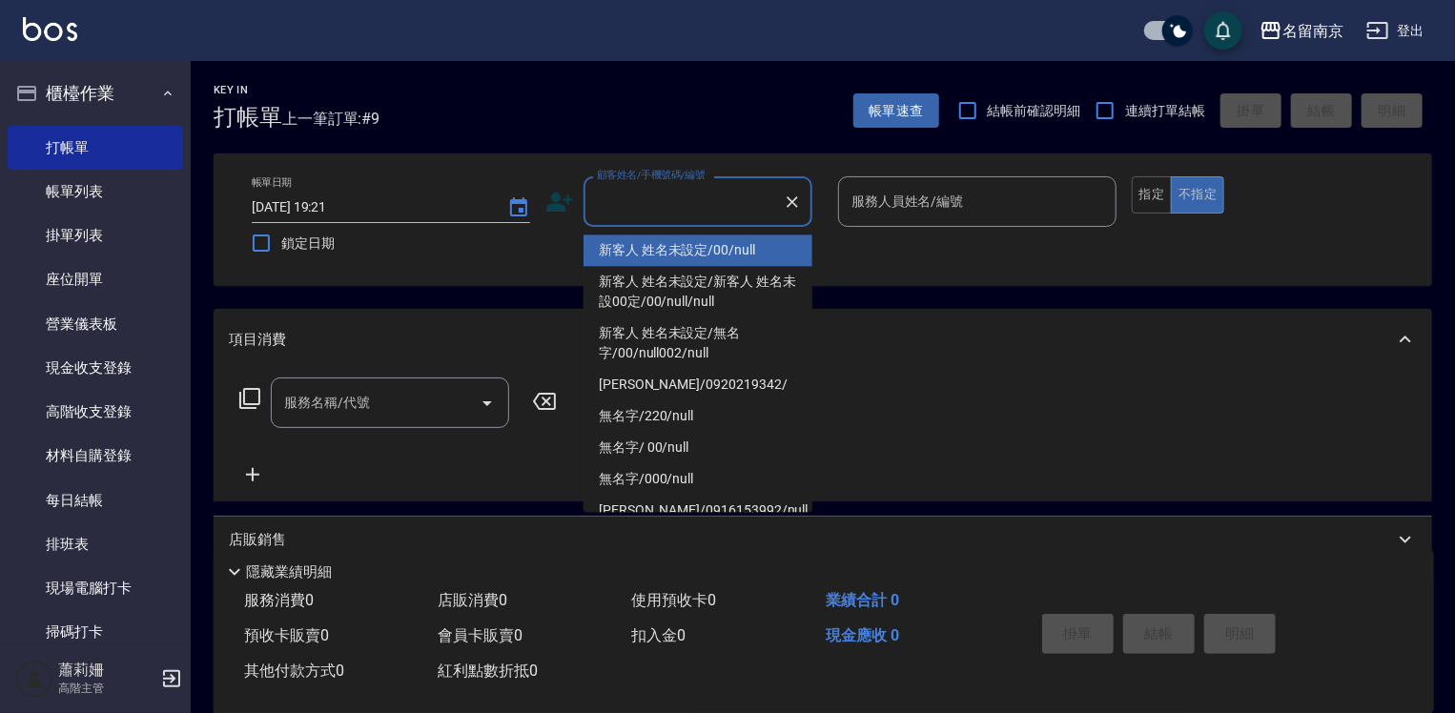
click at [723, 194] on input "顧客姓名/手機號碼/編號" at bounding box center [683, 201] width 183 height 33
type input "新客人 姓名未設定/00/null"
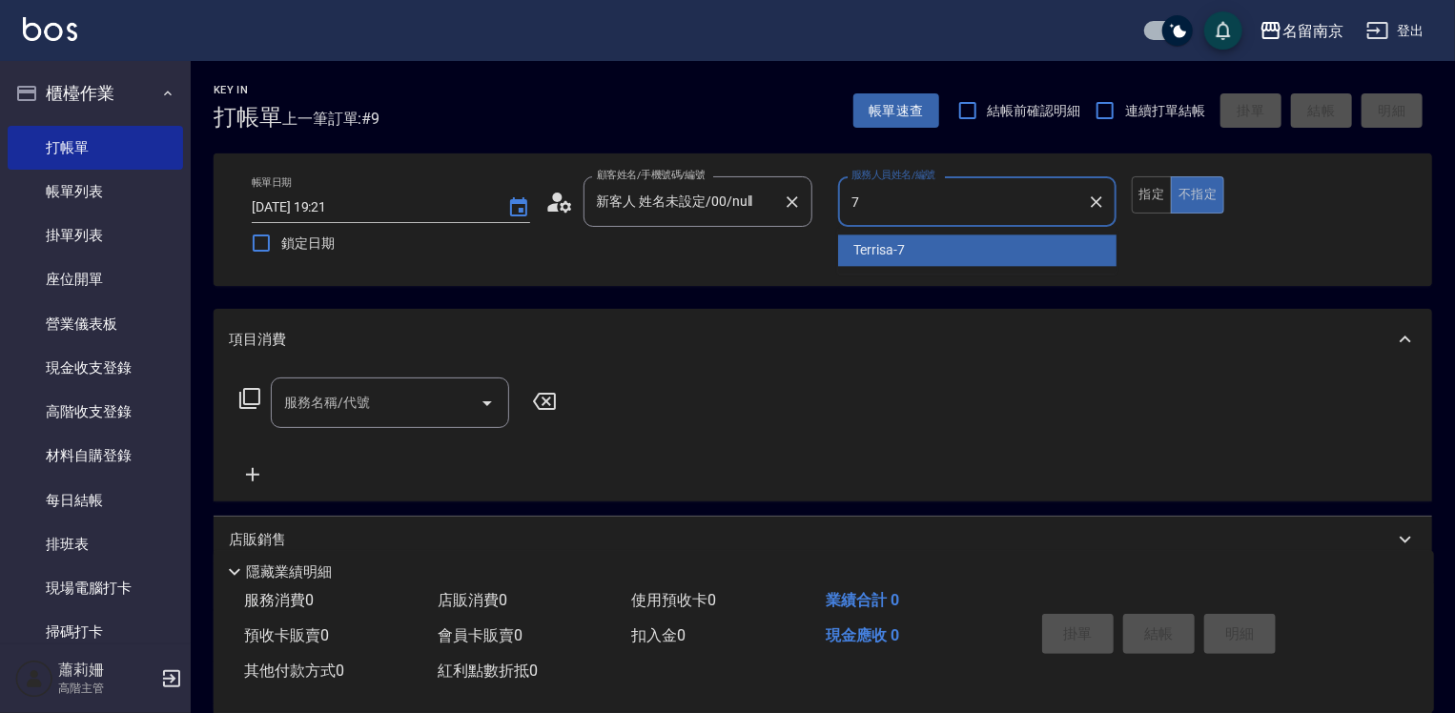
type input "Terrisa-7"
type button "false"
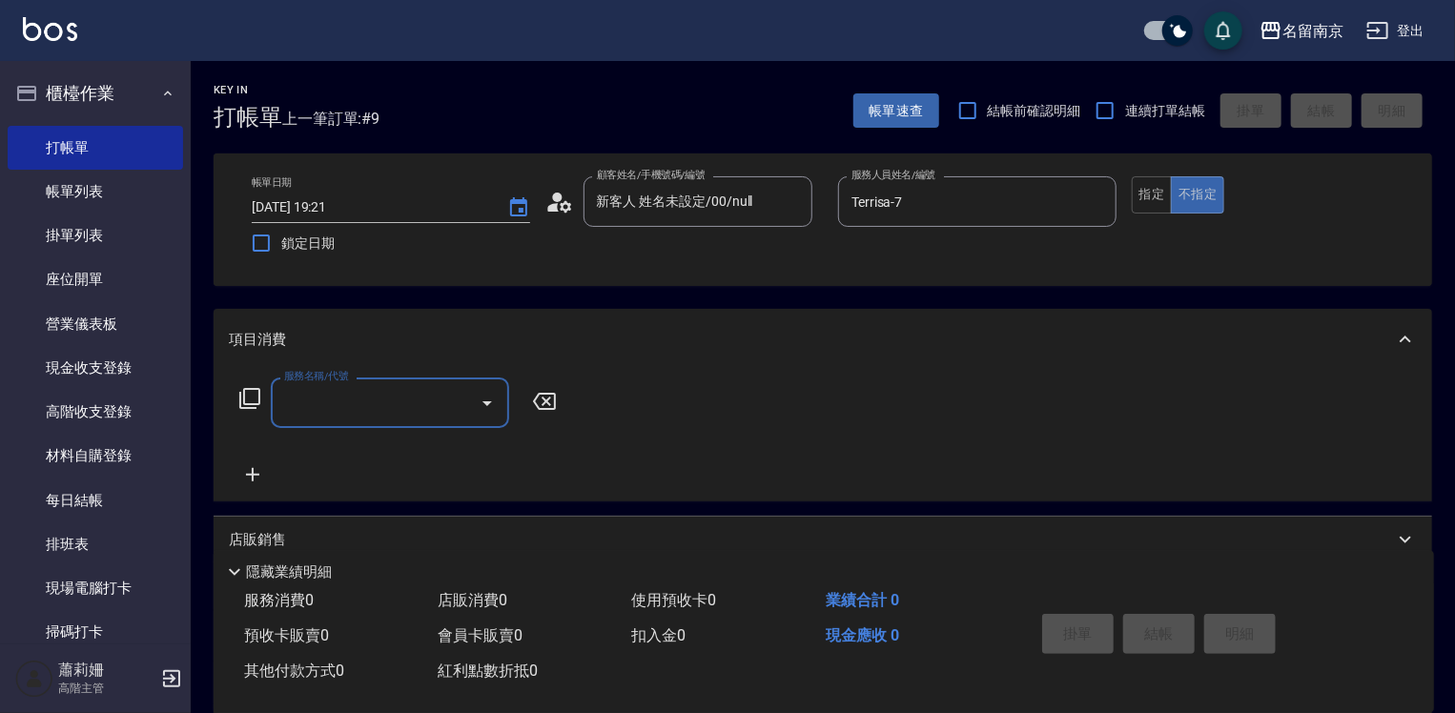
click at [378, 412] on input "服務名稱/代號" at bounding box center [375, 402] width 193 height 33
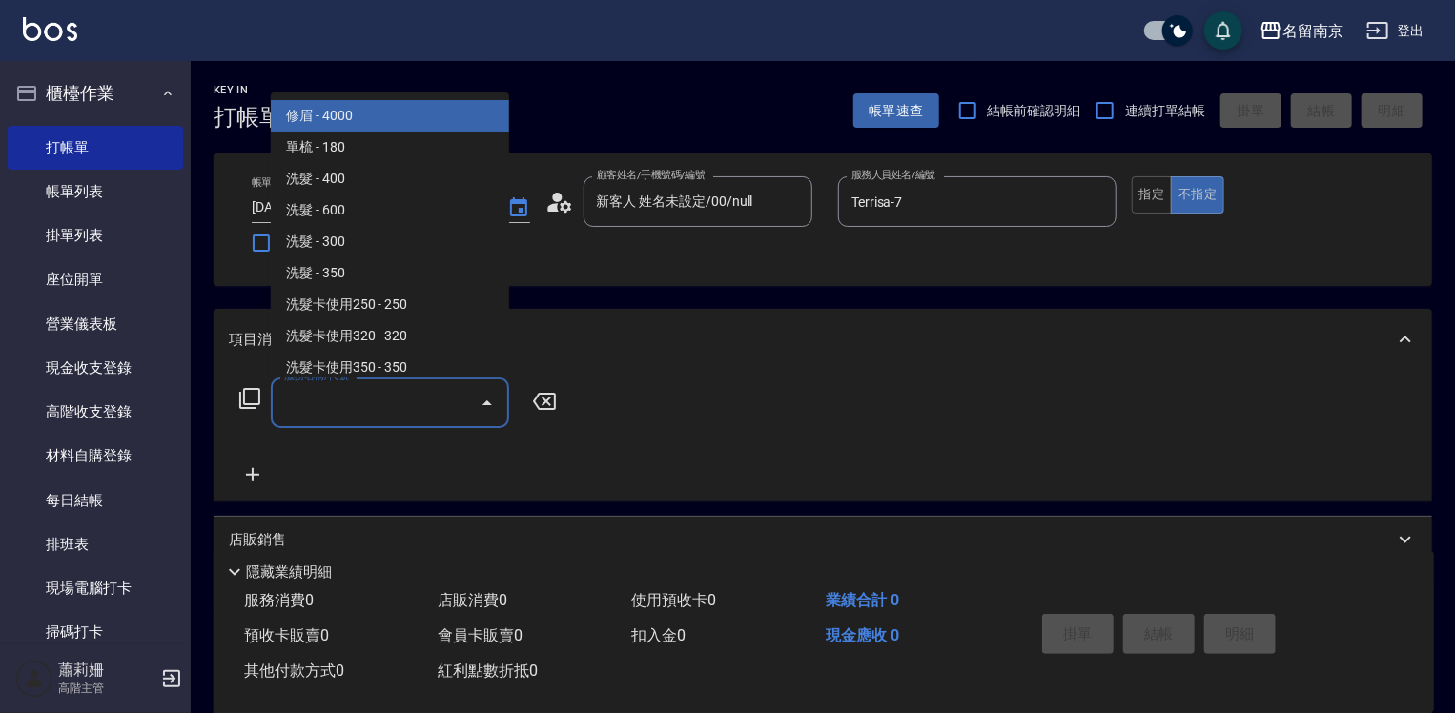
click at [250, 390] on icon at bounding box center [249, 398] width 23 height 23
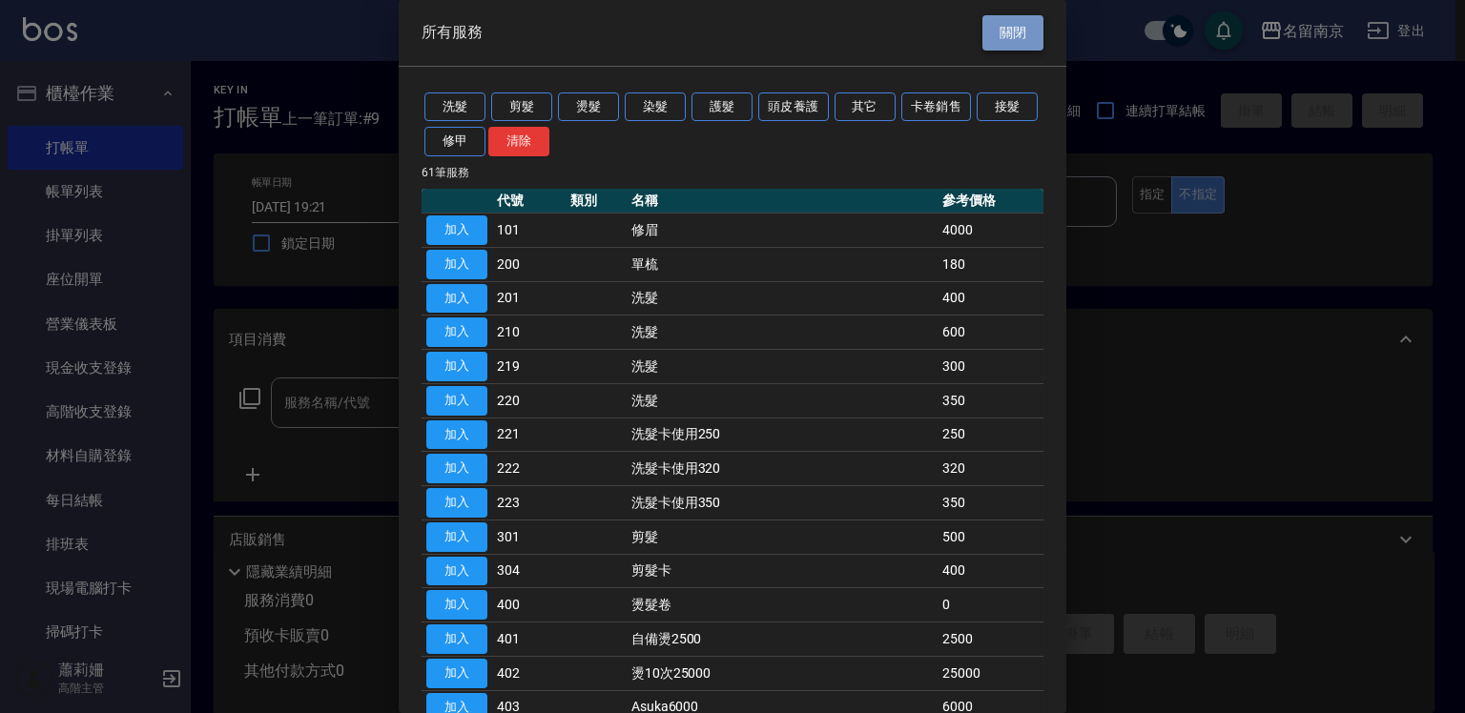
click at [1009, 37] on button "關閉" at bounding box center [1012, 32] width 61 height 35
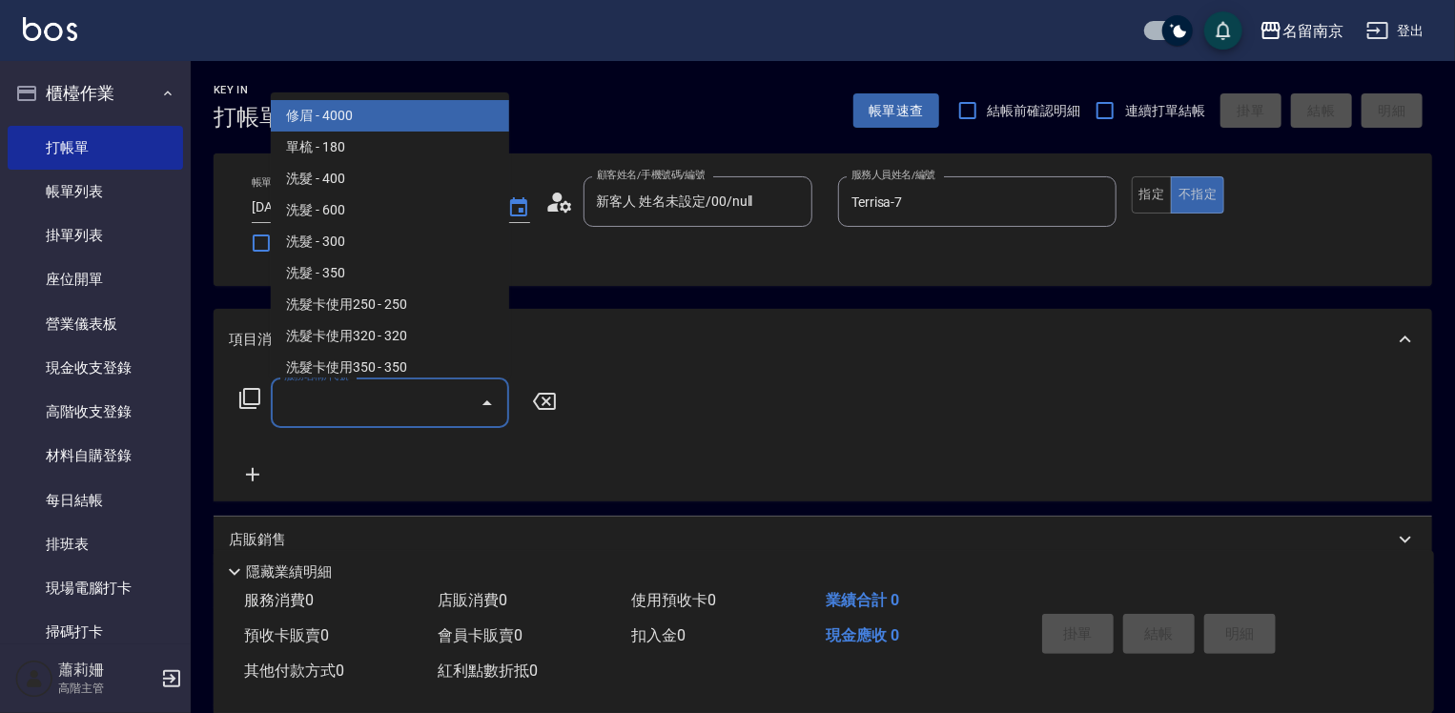
drag, startPoint x: 395, startPoint y: 411, endPoint x: 414, endPoint y: 393, distance: 26.3
click at [404, 404] on input "服務名稱/代號" at bounding box center [375, 402] width 193 height 33
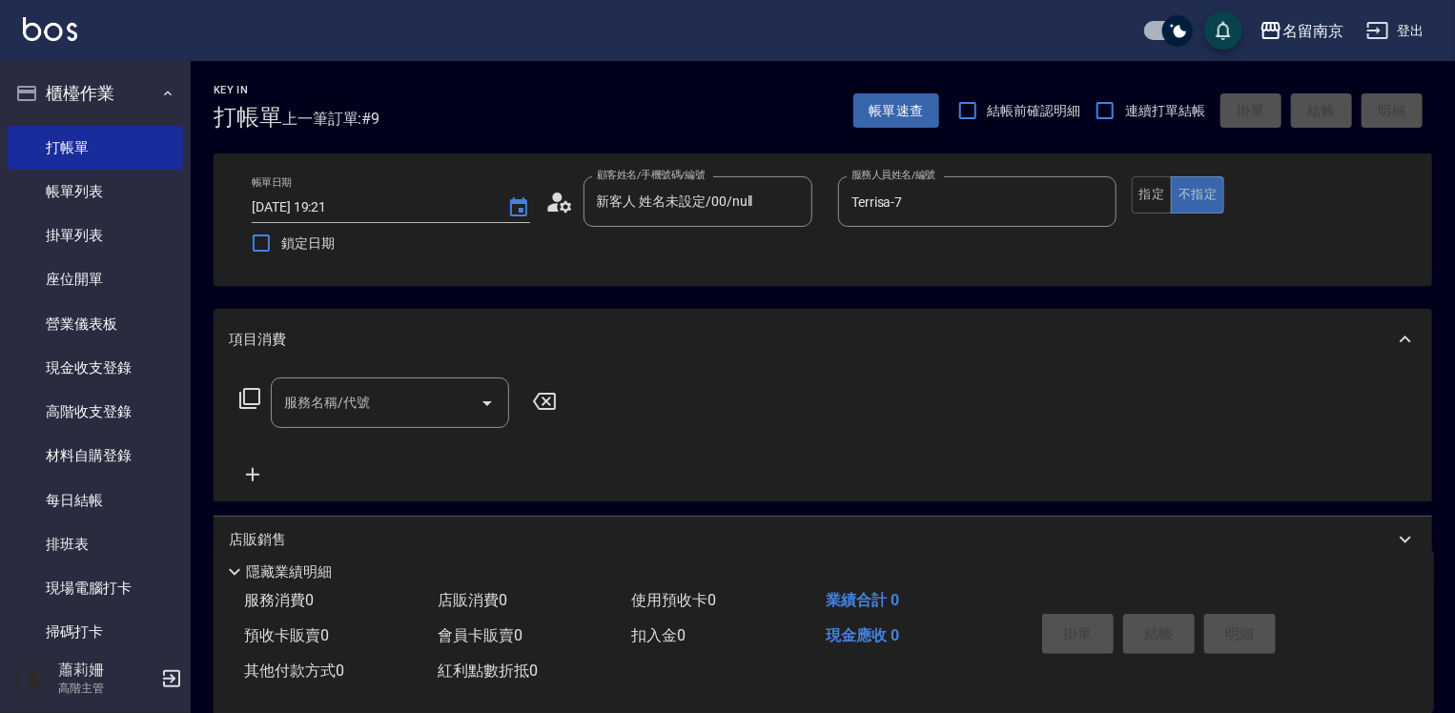
click at [248, 391] on icon at bounding box center [249, 398] width 23 height 23
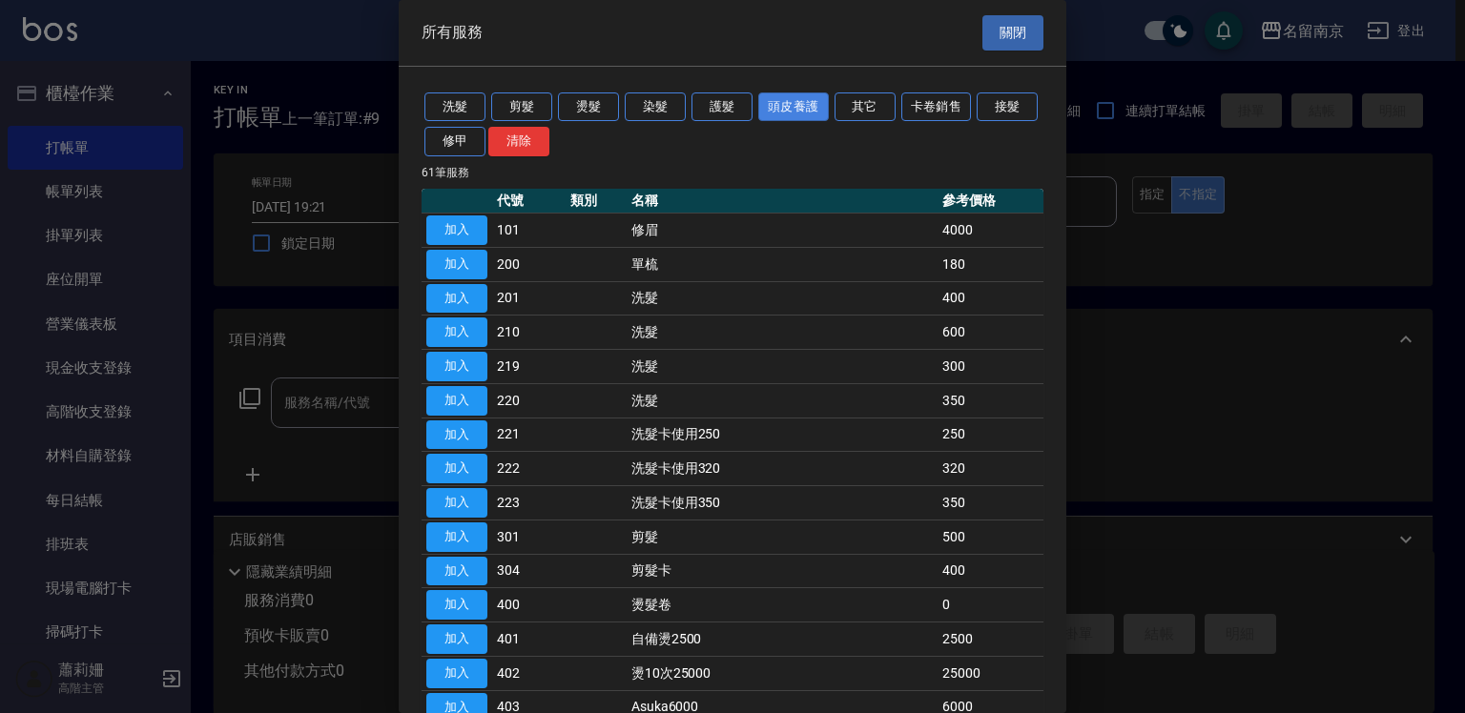
click at [793, 109] on button "頭皮養護" at bounding box center [793, 108] width 71 height 30
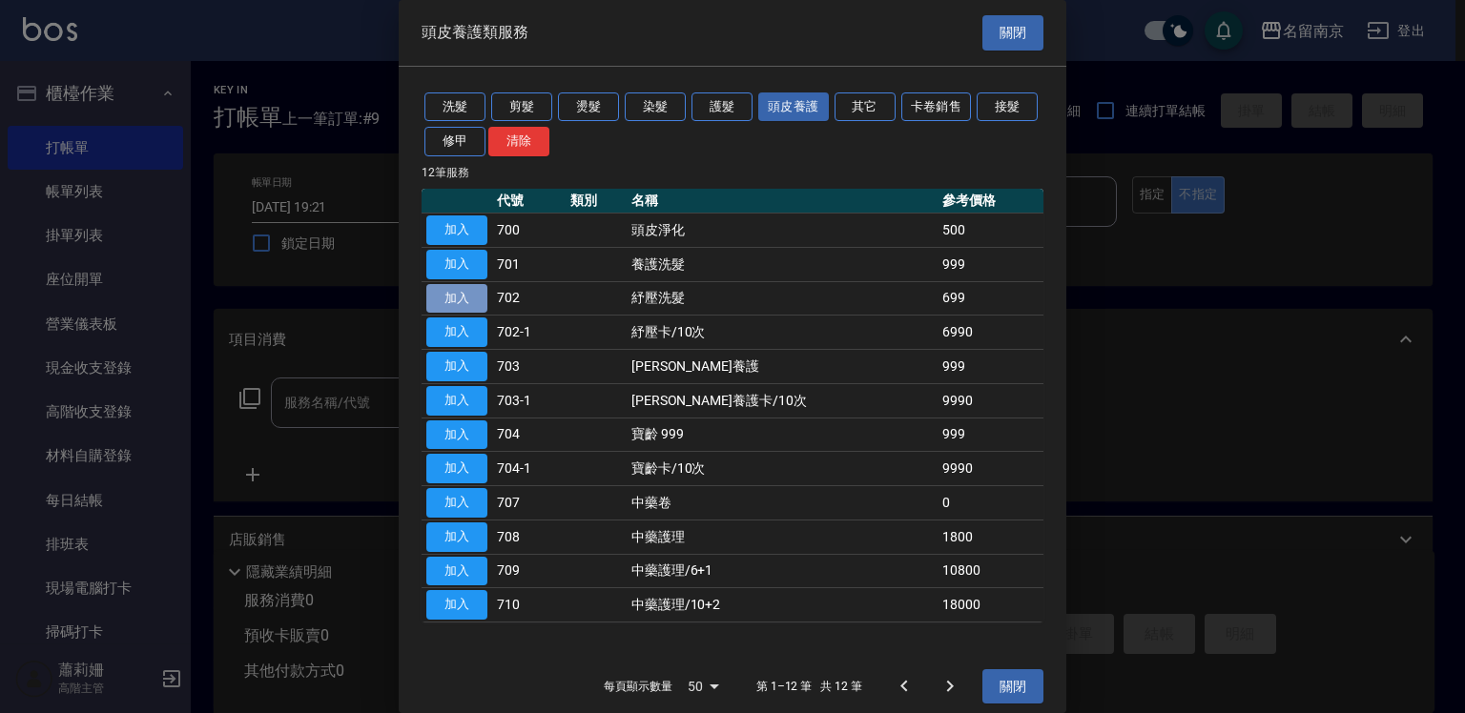
click at [455, 294] on button "加入" at bounding box center [456, 299] width 61 height 30
type input "紓壓洗髮(702)"
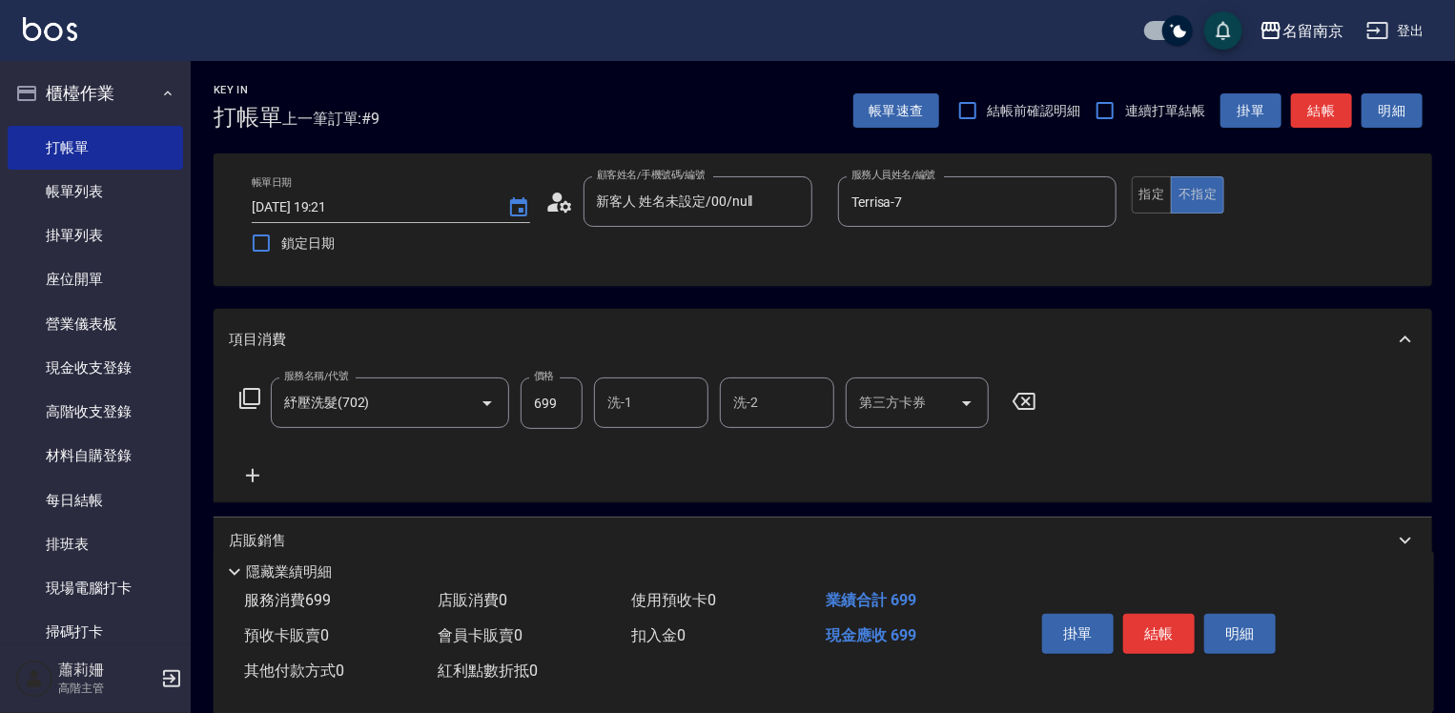
drag, startPoint x: 618, startPoint y: 410, endPoint x: 629, endPoint y: 411, distance: 11.5
click at [625, 411] on input "洗-1" at bounding box center [651, 402] width 97 height 33
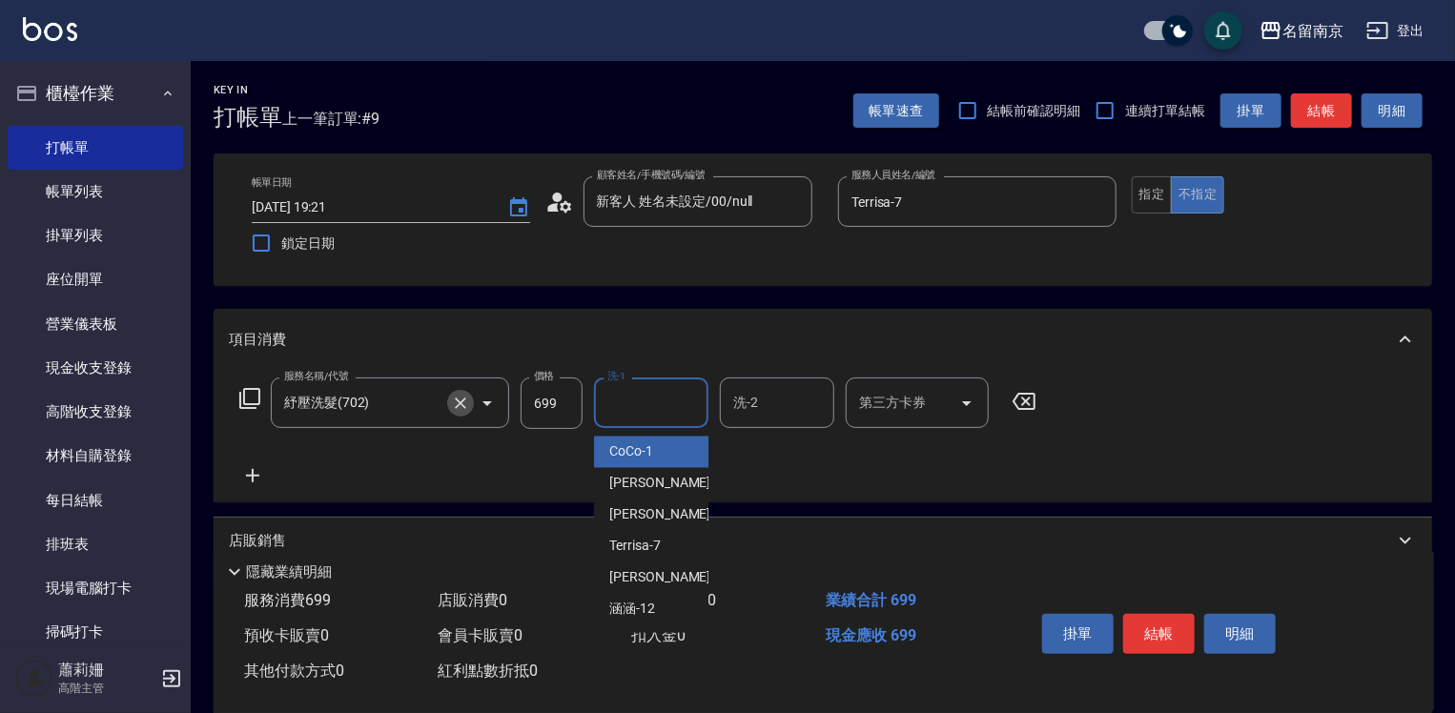
click at [454, 394] on icon "Clear" at bounding box center [460, 403] width 19 height 19
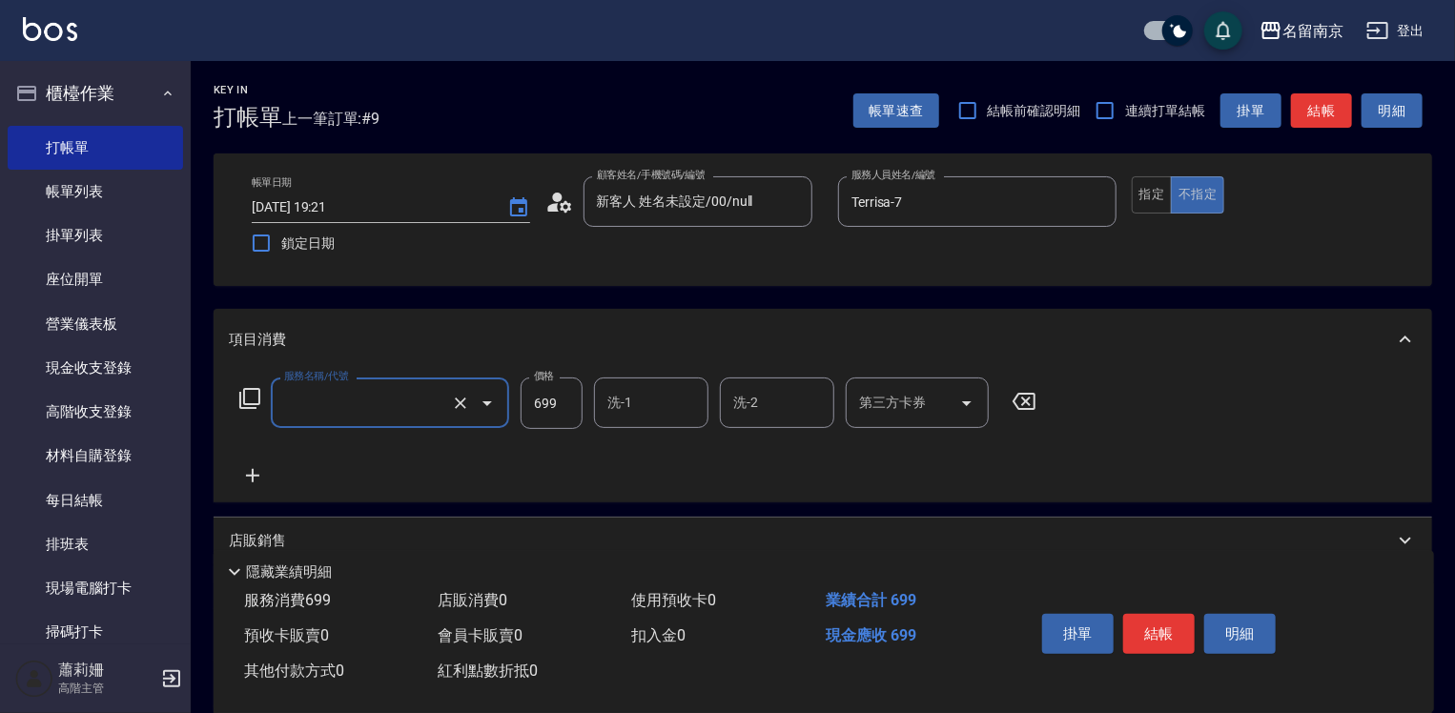
click at [294, 405] on input "服務名稱/代號" at bounding box center [363, 402] width 168 height 33
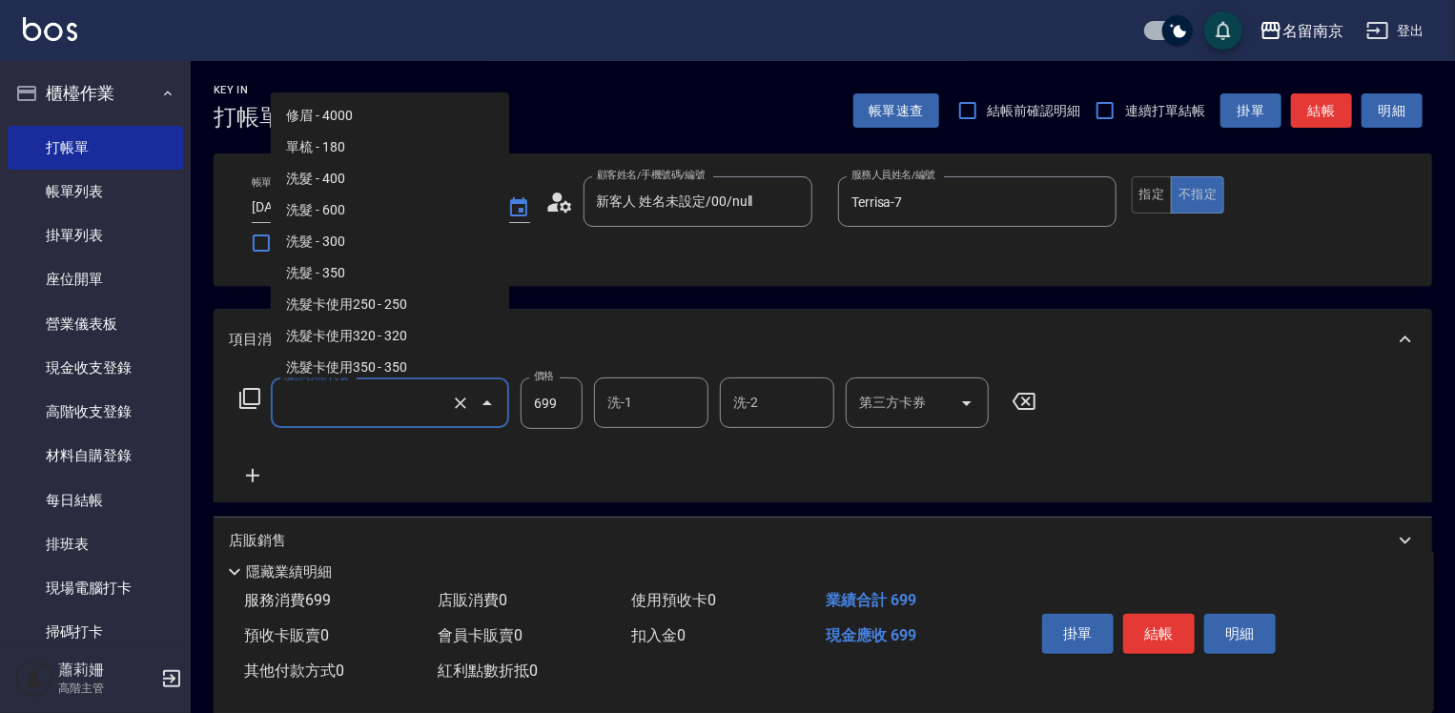
scroll to position [1202, 0]
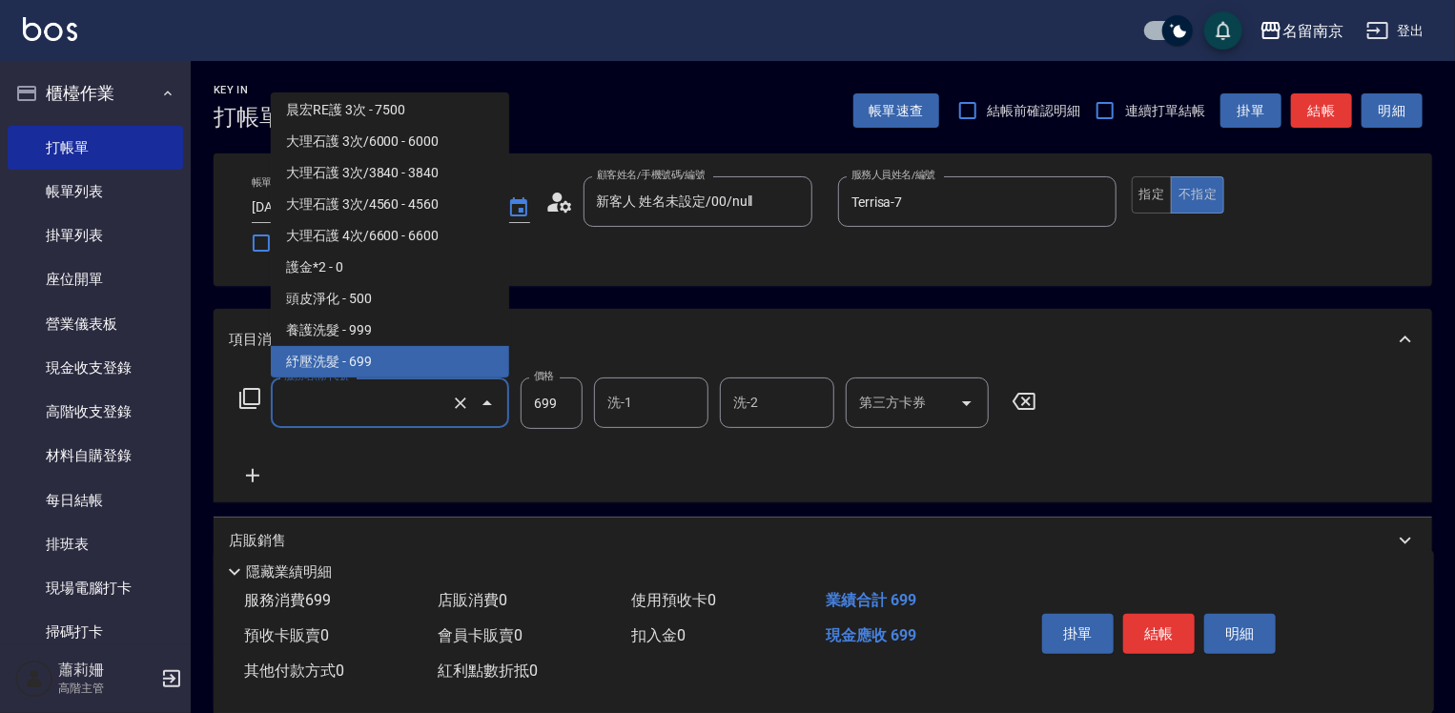
type input "紓壓洗髮(702)"
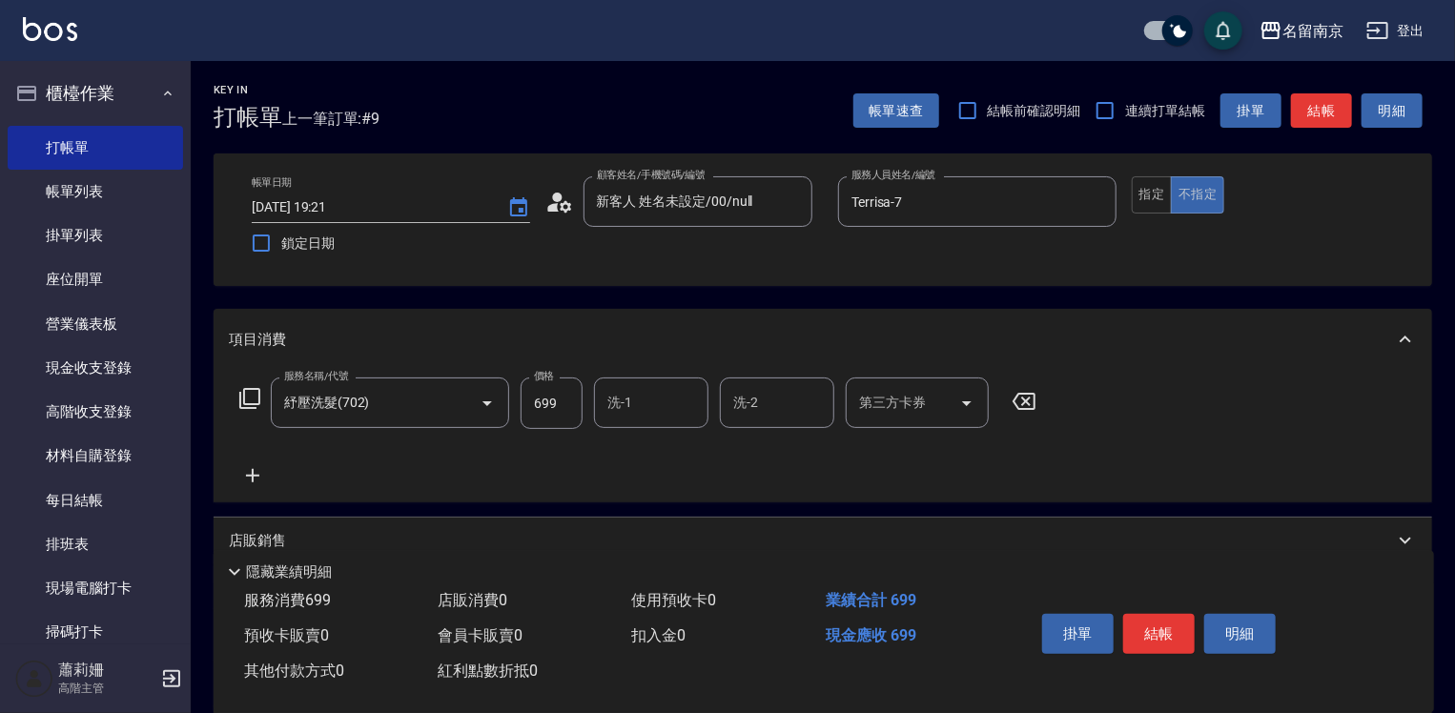
click at [256, 401] on icon at bounding box center [249, 398] width 23 height 23
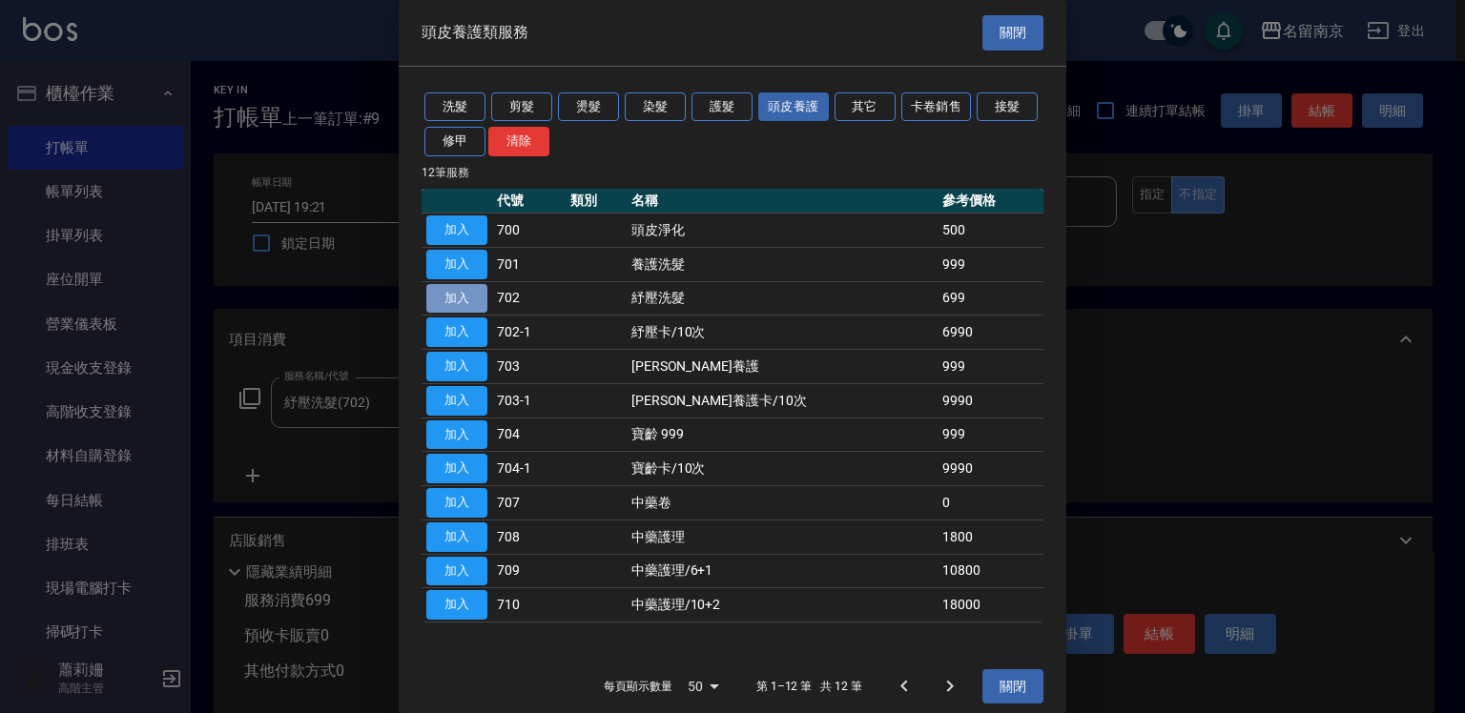
click at [462, 296] on button "加入" at bounding box center [456, 299] width 61 height 30
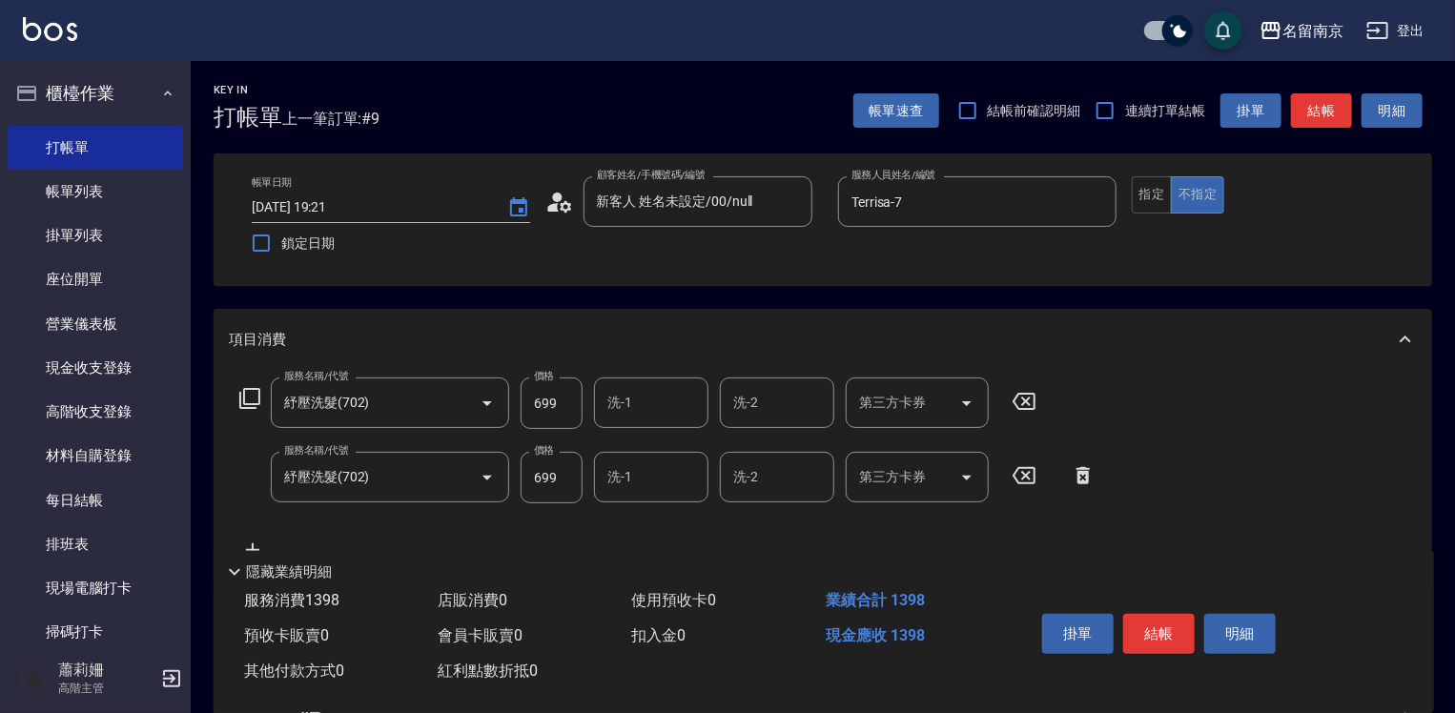
click at [1030, 401] on icon at bounding box center [1024, 401] width 48 height 23
click at [648, 485] on input "洗-1" at bounding box center [651, 476] width 97 height 33
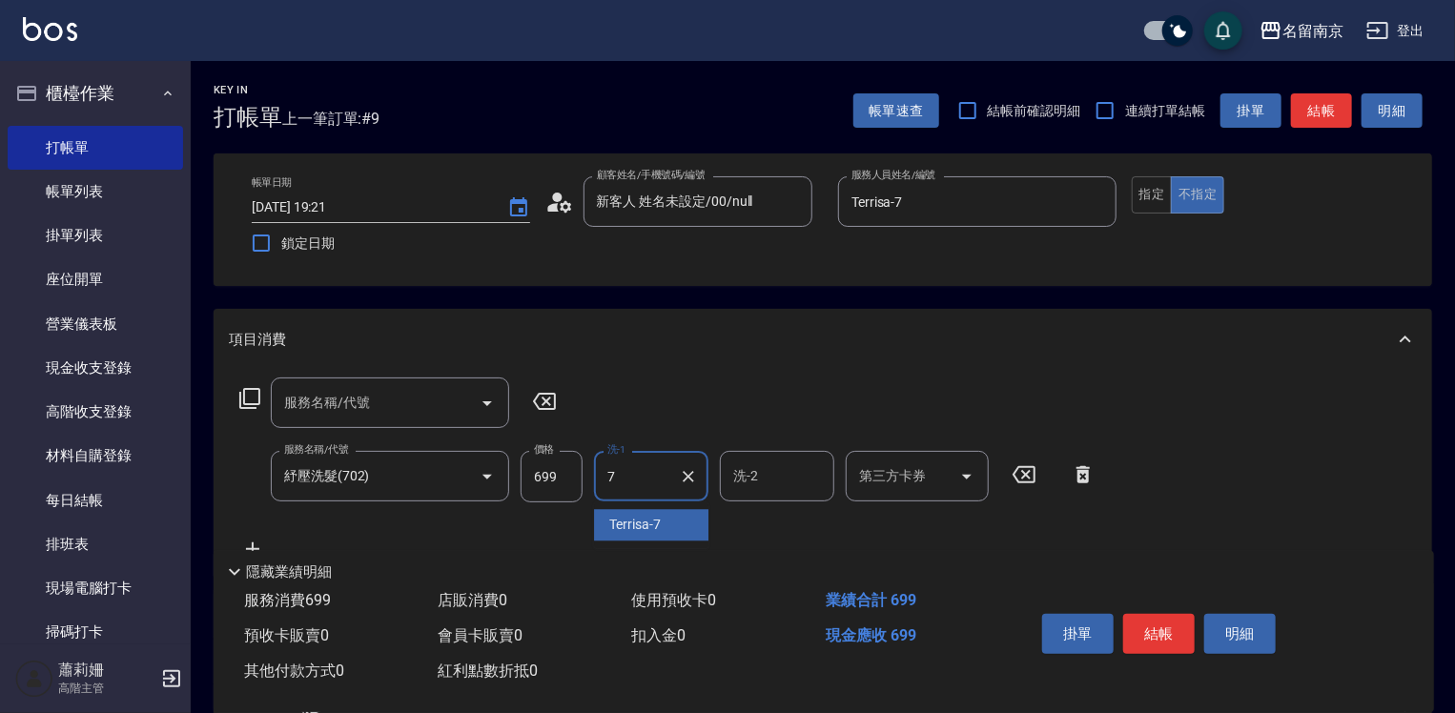
type input "Terrisa-7"
click at [1171, 637] on button "結帳" at bounding box center [1160, 634] width 72 height 40
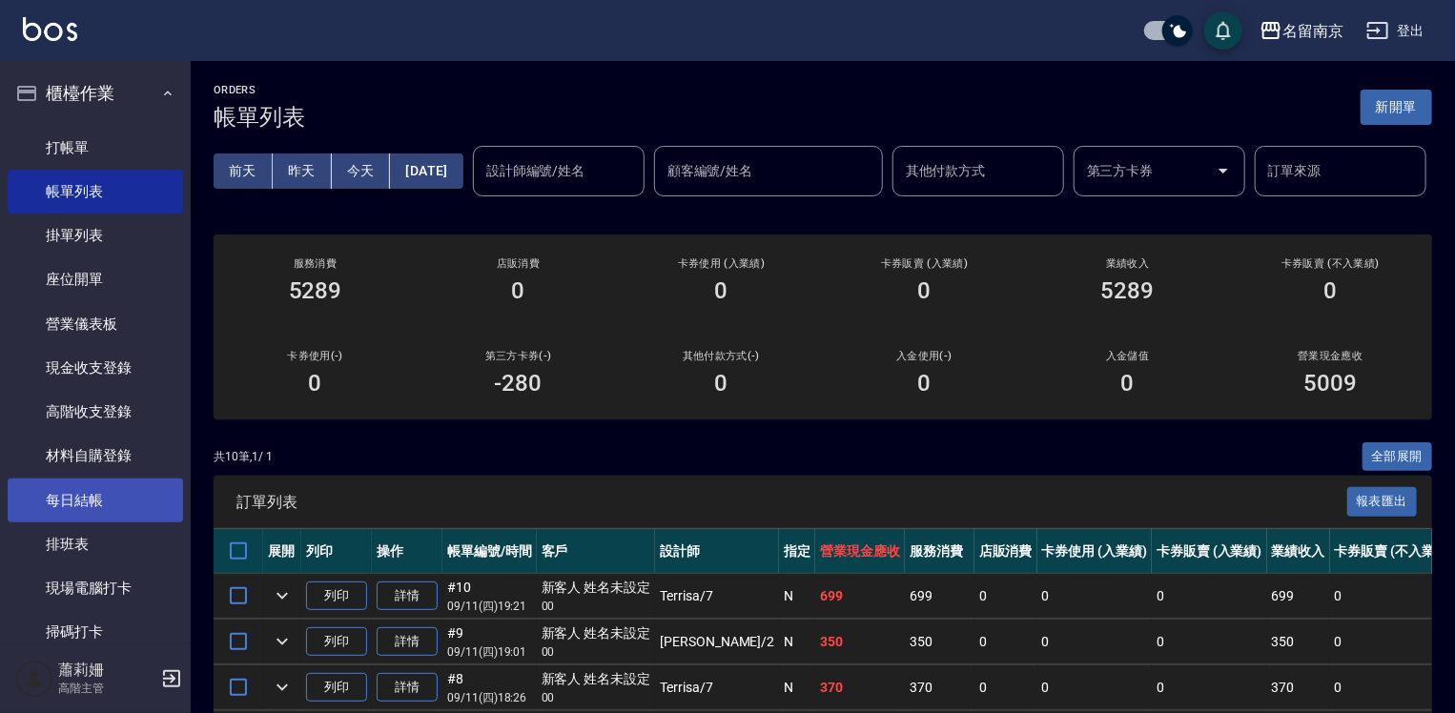
click at [127, 492] on link "每日結帳" at bounding box center [95, 501] width 175 height 44
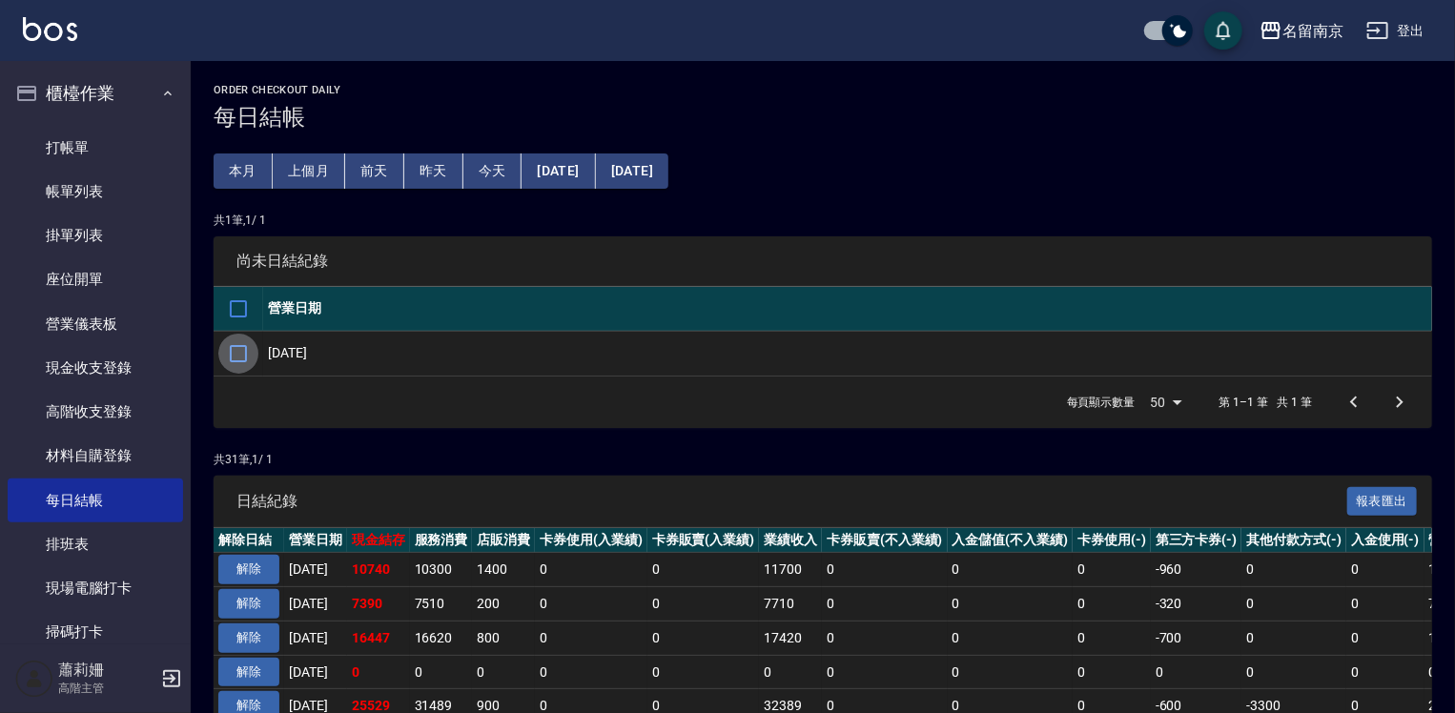
click at [241, 355] on input "checkbox" at bounding box center [238, 354] width 40 height 40
checkbox input "true"
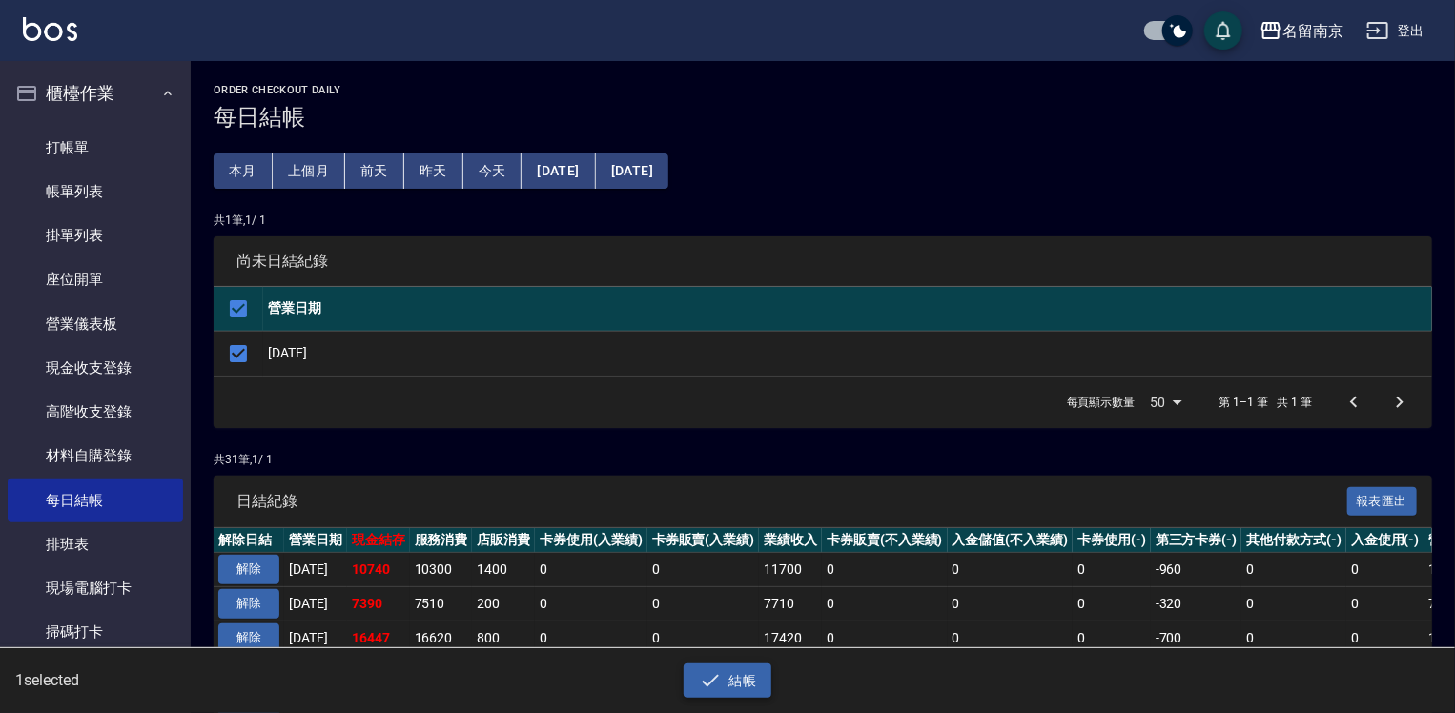
click at [717, 674] on icon "button" at bounding box center [710, 681] width 23 height 23
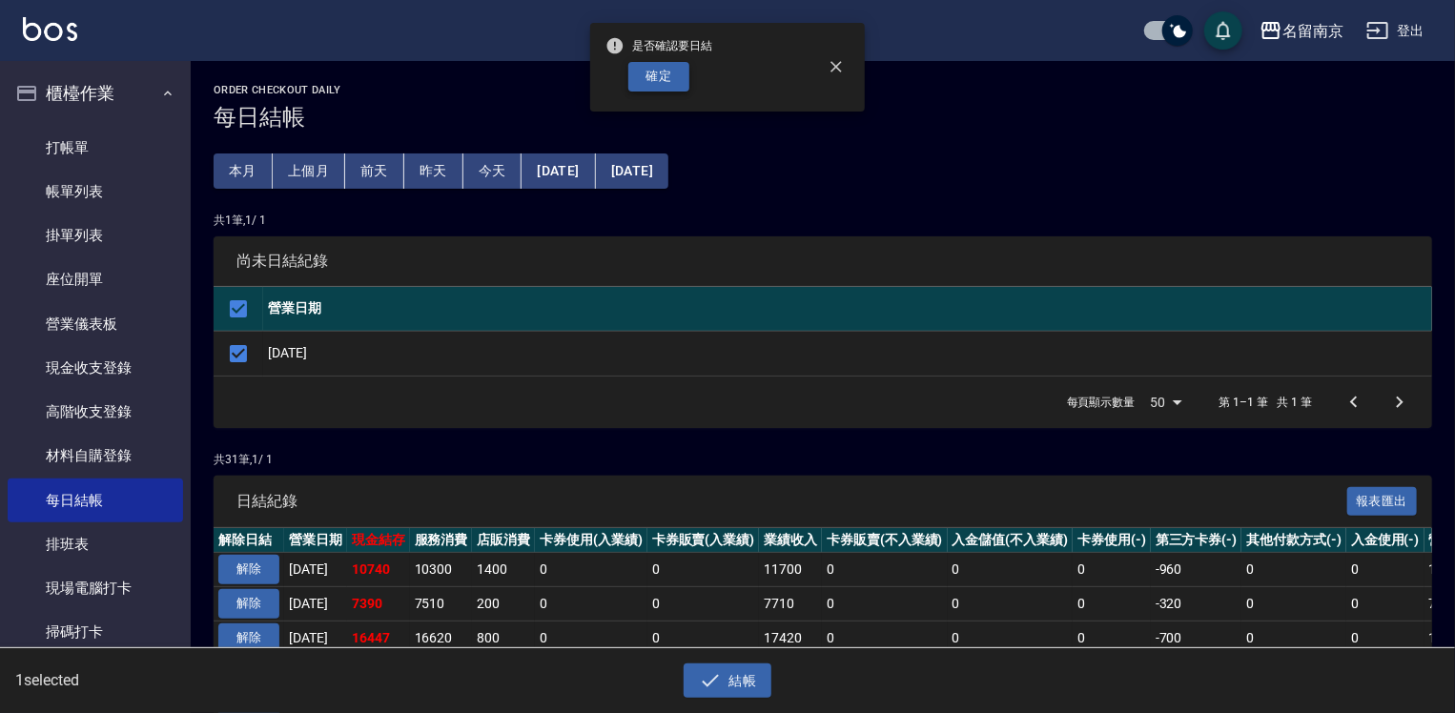
click at [667, 76] on button "確定" at bounding box center [659, 77] width 61 height 30
checkbox input "false"
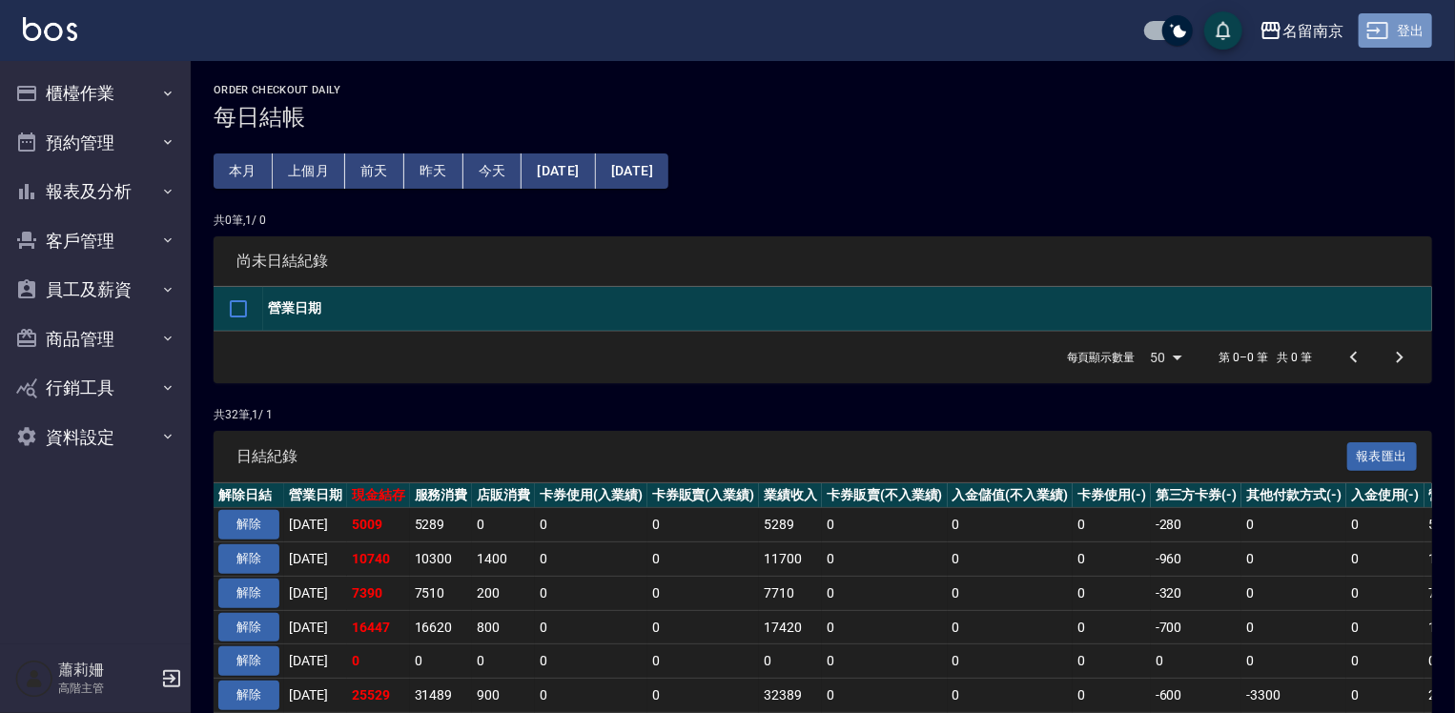
click at [1431, 31] on button "登出" at bounding box center [1395, 30] width 73 height 35
